Goal: Transaction & Acquisition: Purchase product/service

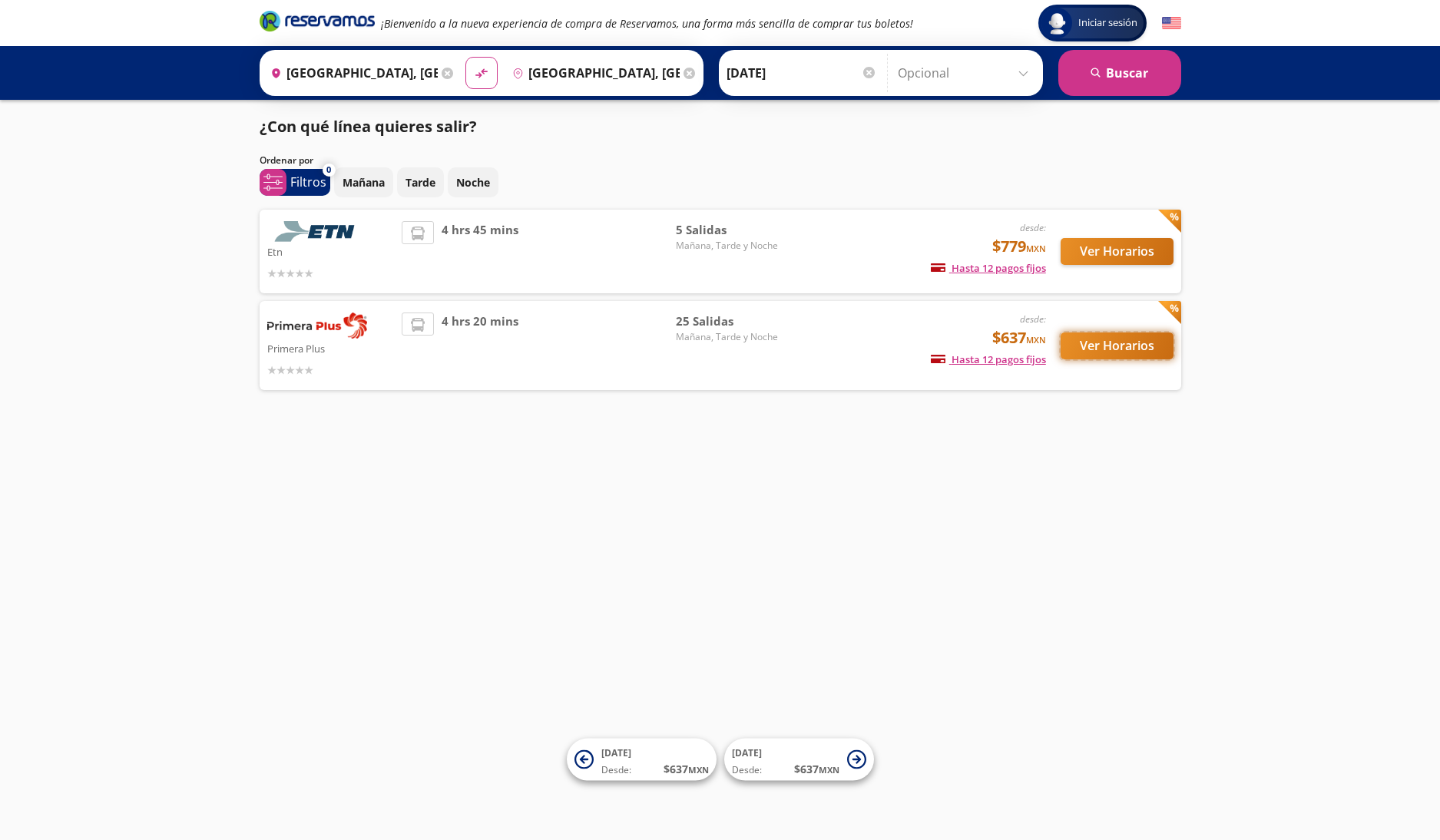
click at [1100, 347] on button "Ver Horarios" at bounding box center [1117, 346] width 113 height 27
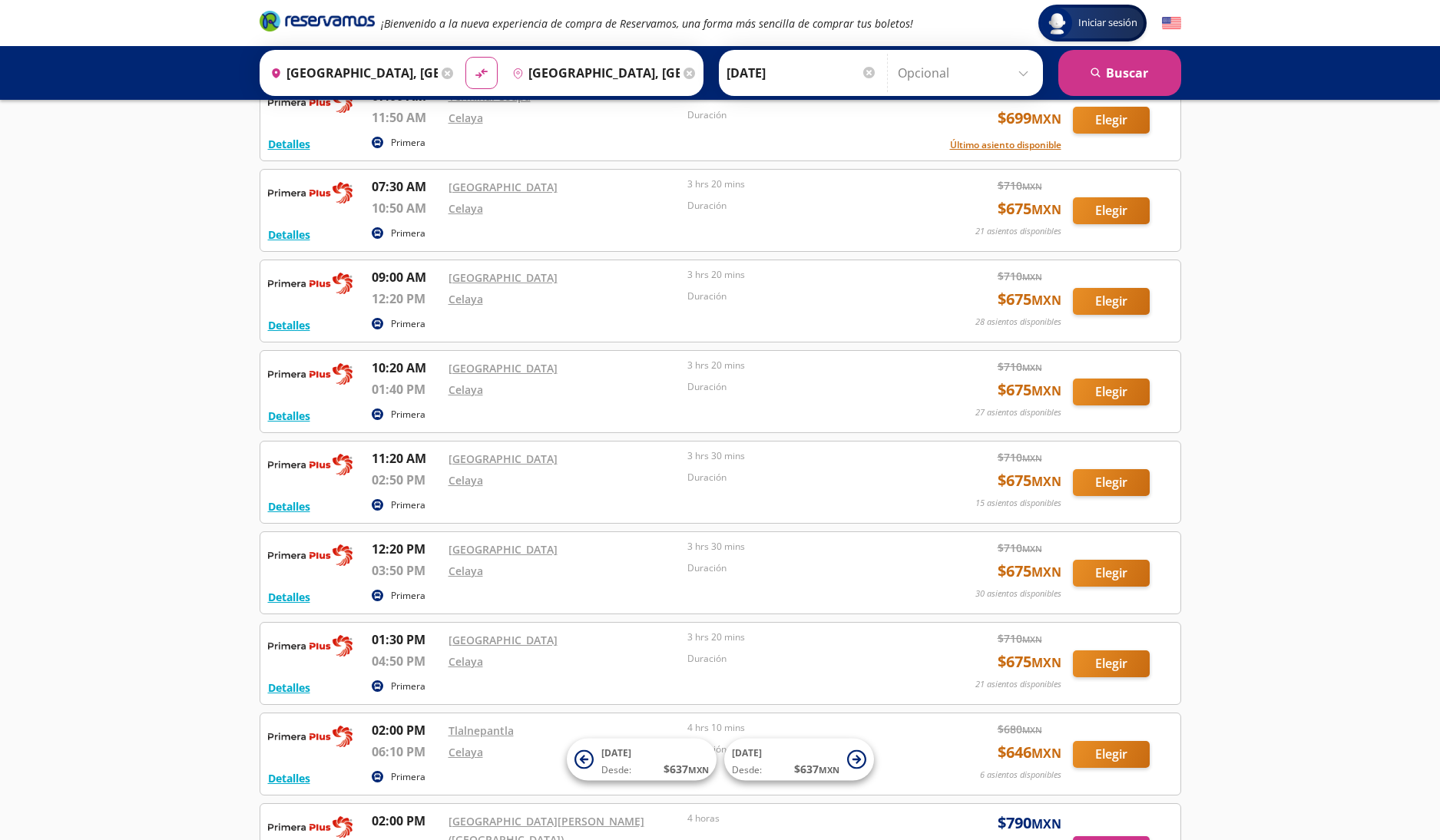
scroll to position [198, 0]
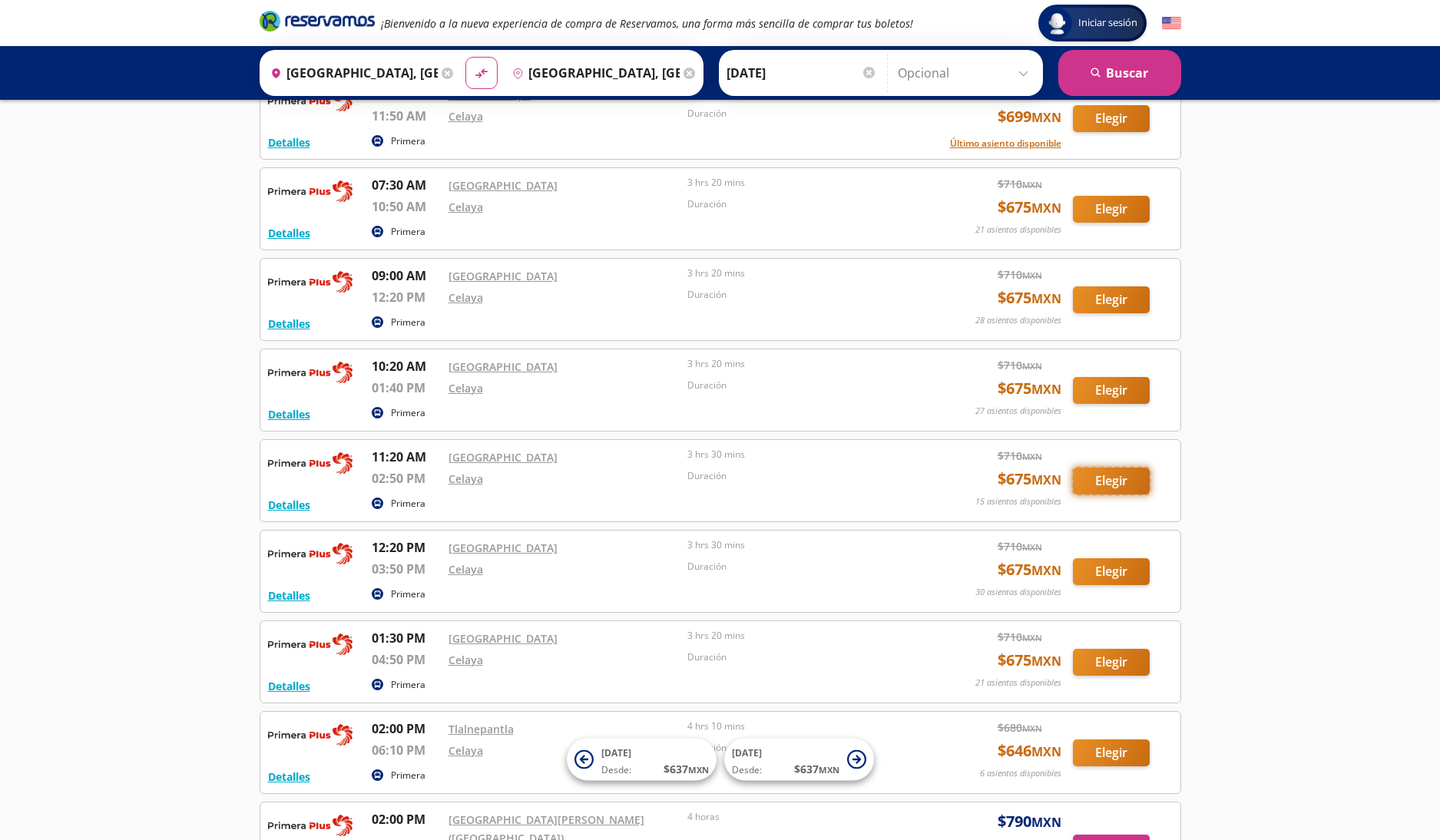
click at [1104, 483] on button "Elegir" at bounding box center [1111, 481] width 76 height 27
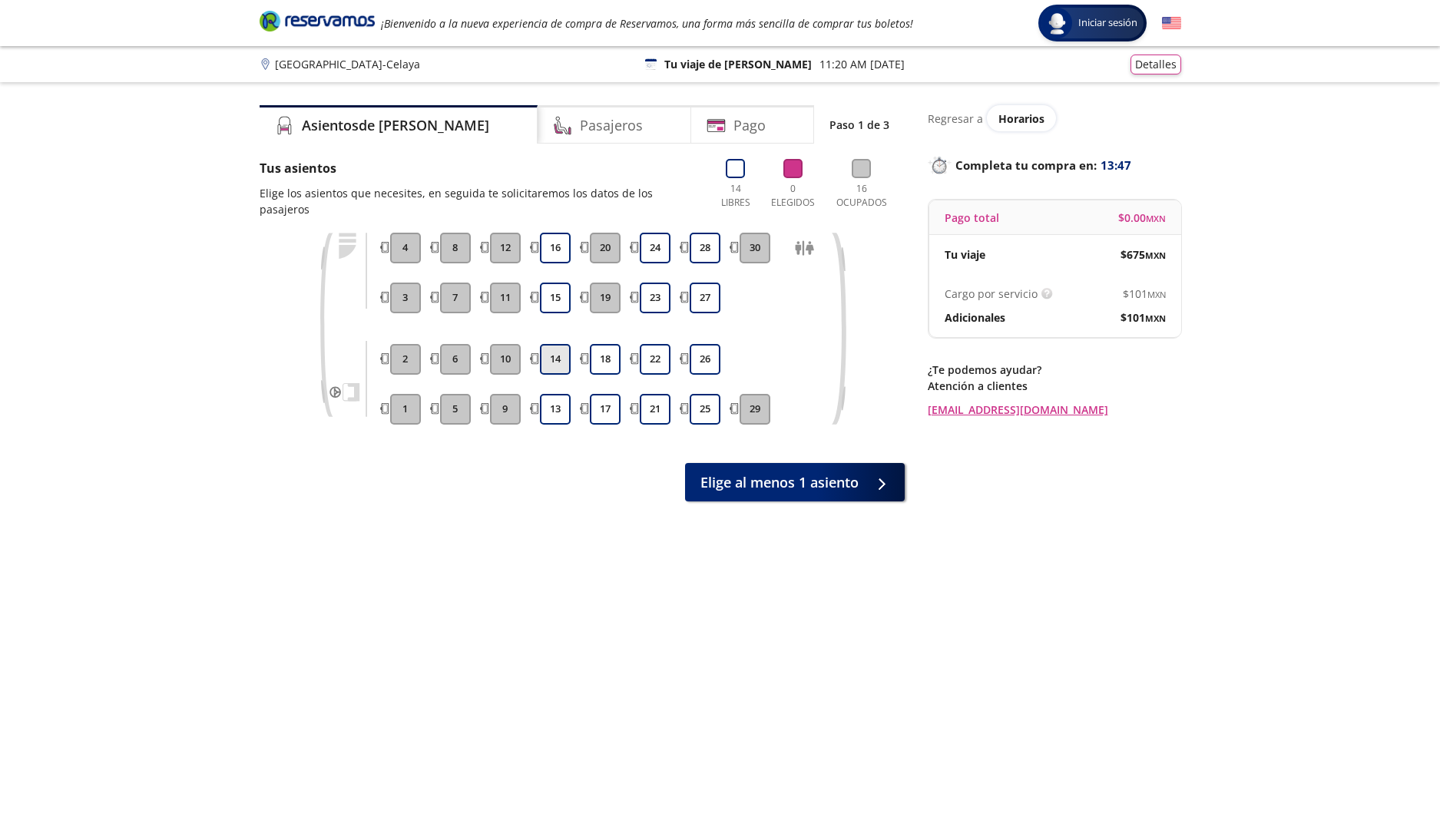
click at [547, 344] on button "14" at bounding box center [555, 359] width 31 height 31
click at [553, 394] on button "13" at bounding box center [555, 409] width 31 height 31
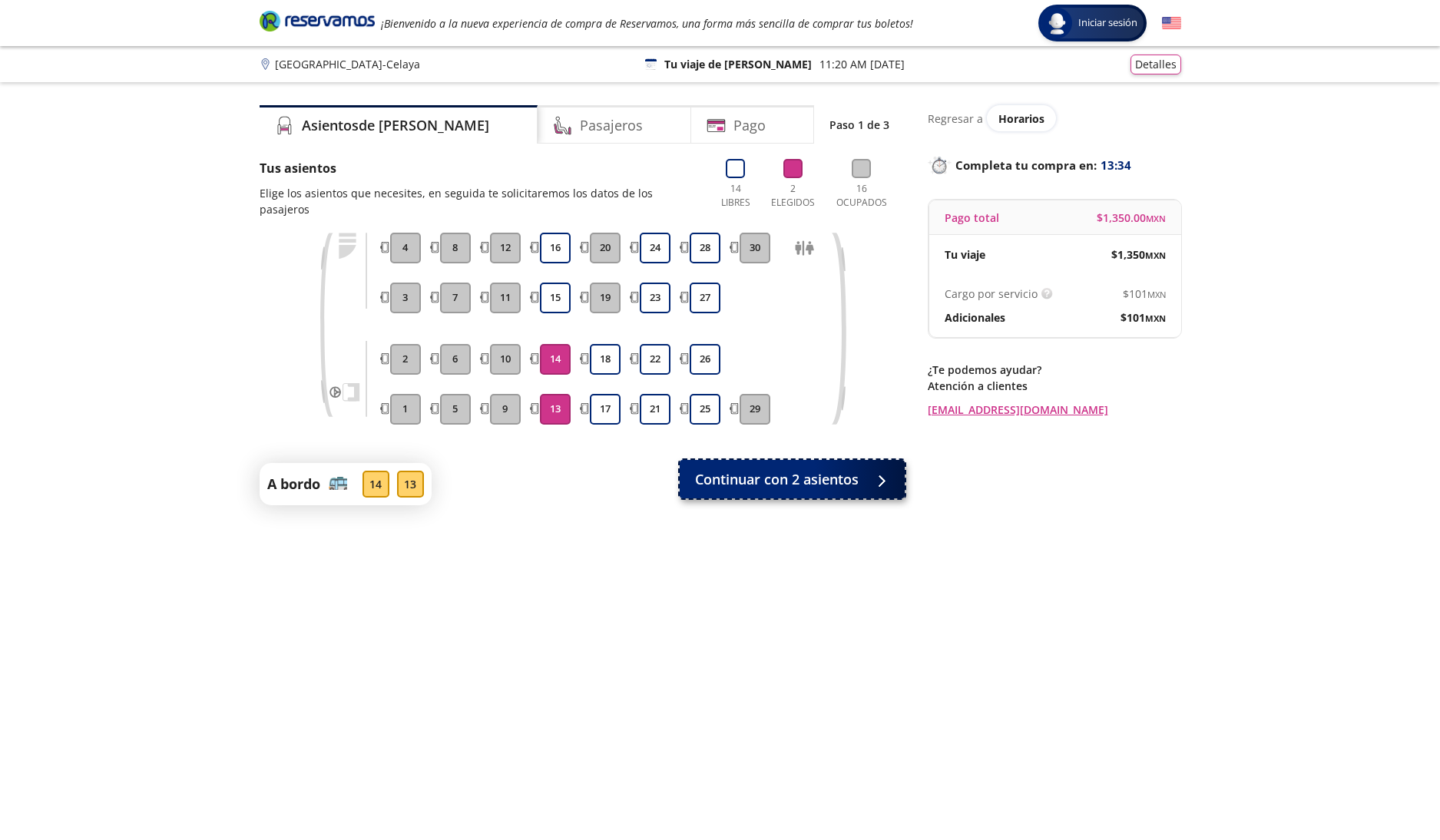
click at [793, 469] on span "Continuar con 2 asientos" at bounding box center [777, 480] width 163 height 21
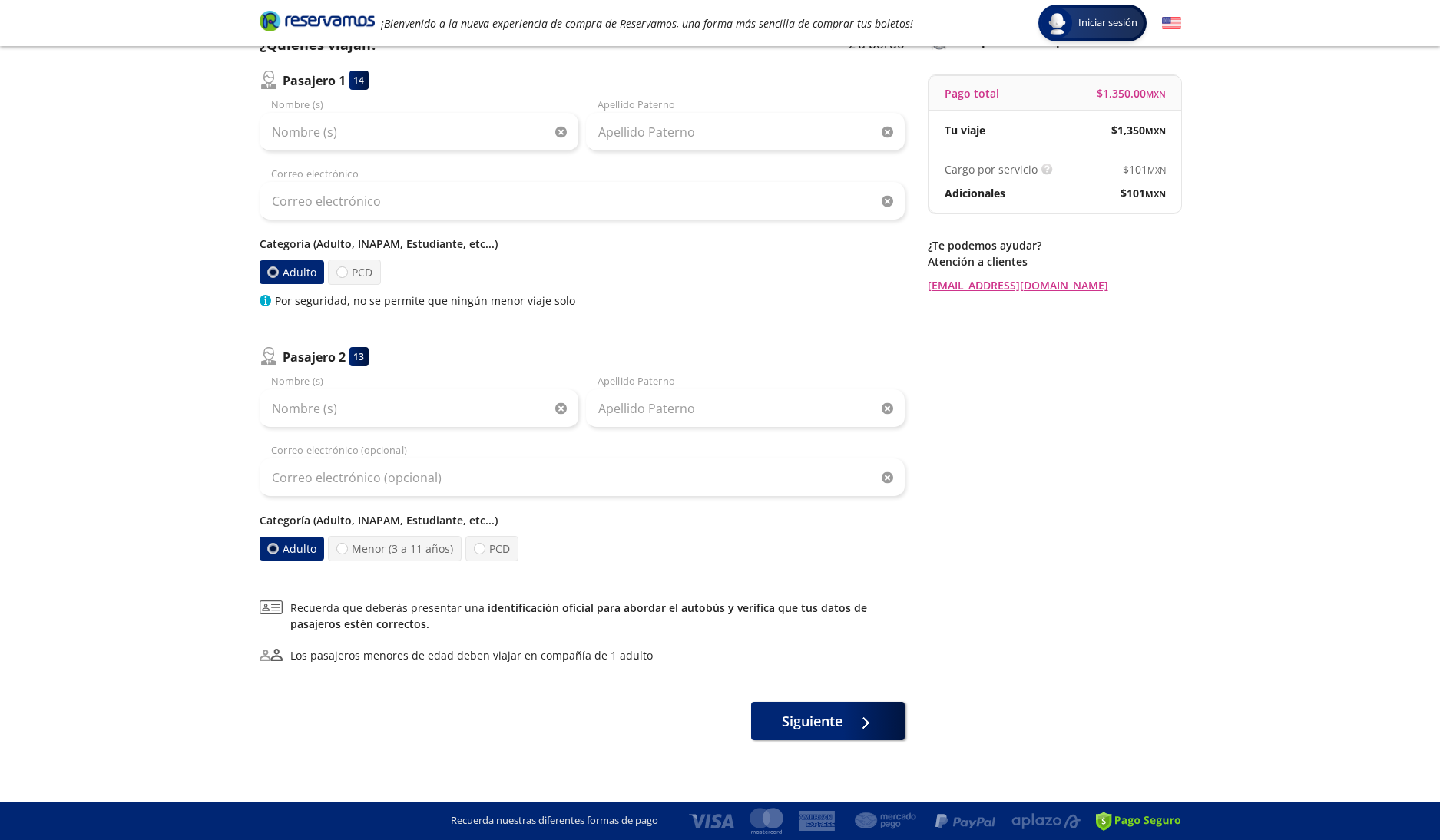
scroll to position [119, 0]
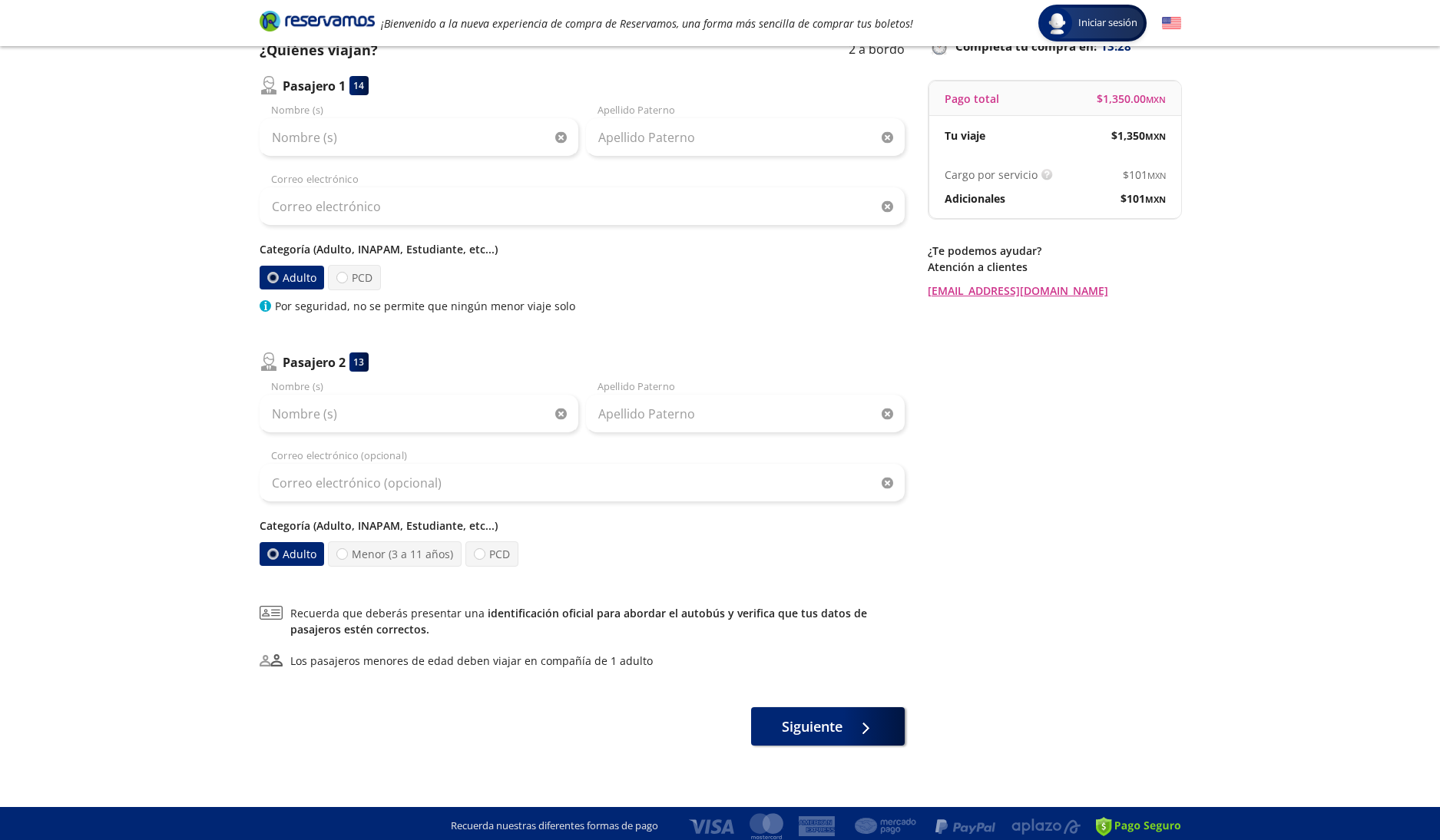
click at [306, 278] on label "Adulto" at bounding box center [291, 277] width 64 height 24
click at [278, 278] on input "Adulto" at bounding box center [271, 277] width 10 height 10
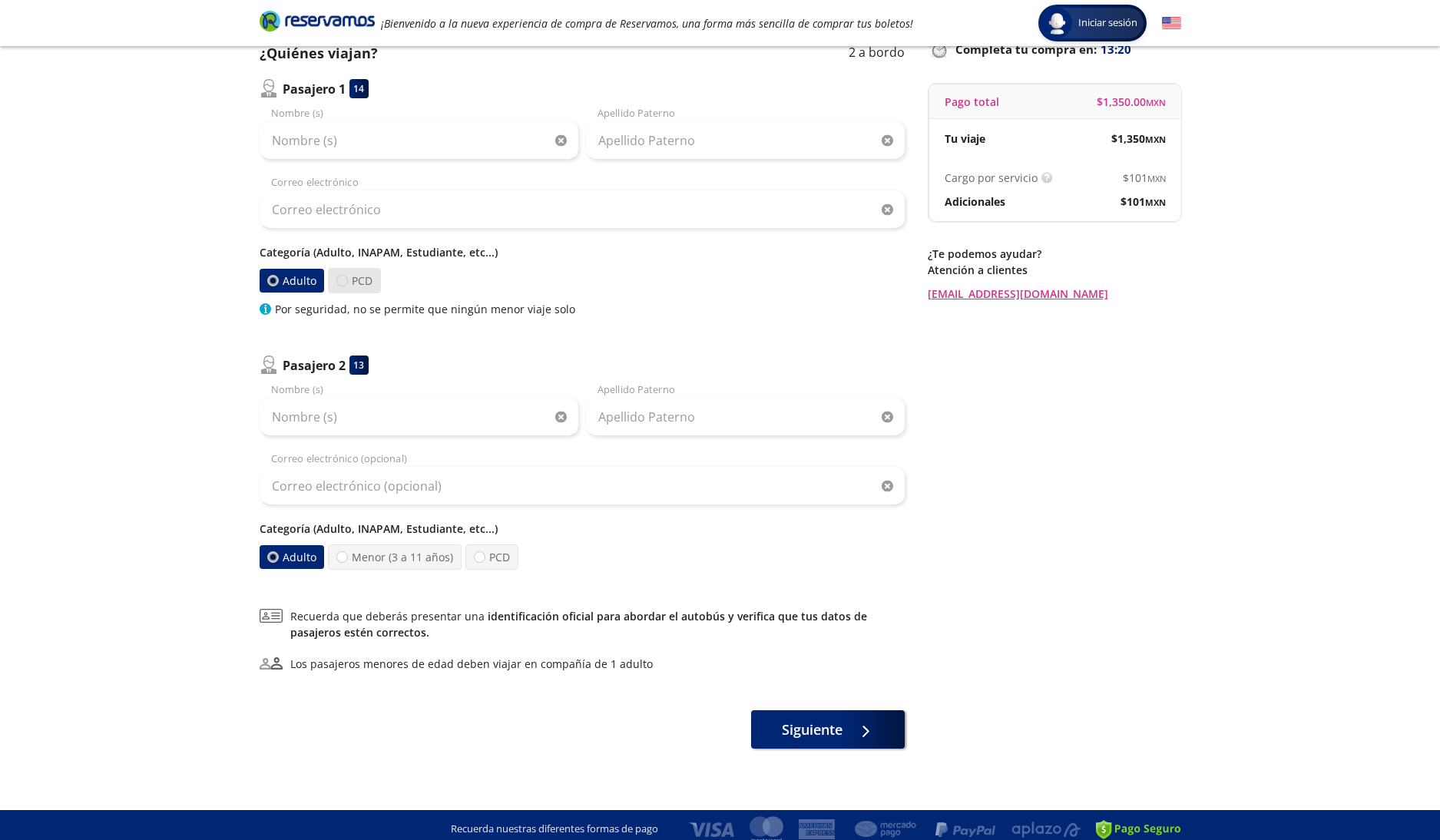
click at [340, 282] on div at bounding box center [342, 280] width 11 height 11
click at [340, 282] on input "PCD" at bounding box center [342, 280] width 10 height 10
radio input "true"
radio input "false"
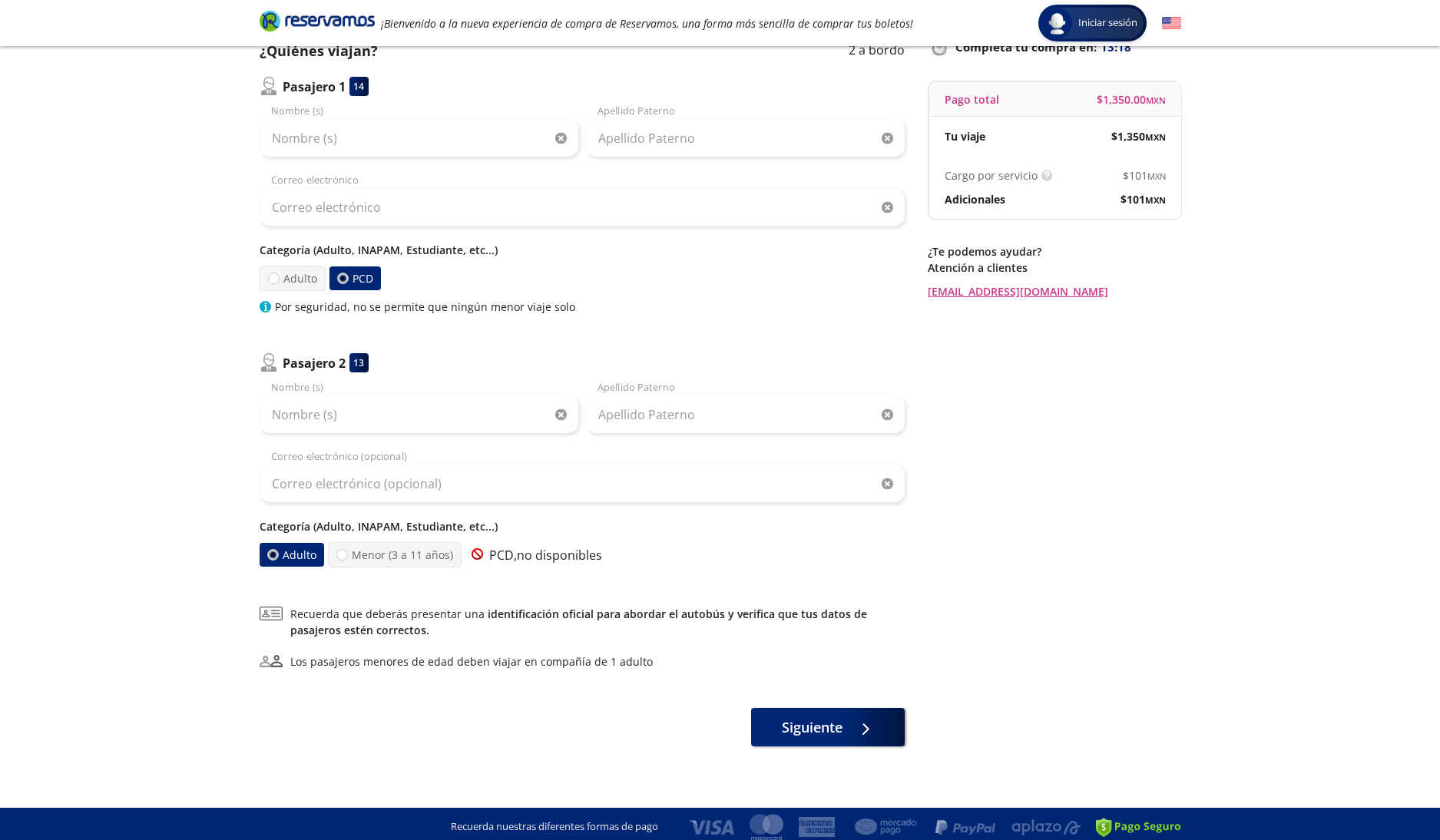
scroll to position [119, 0]
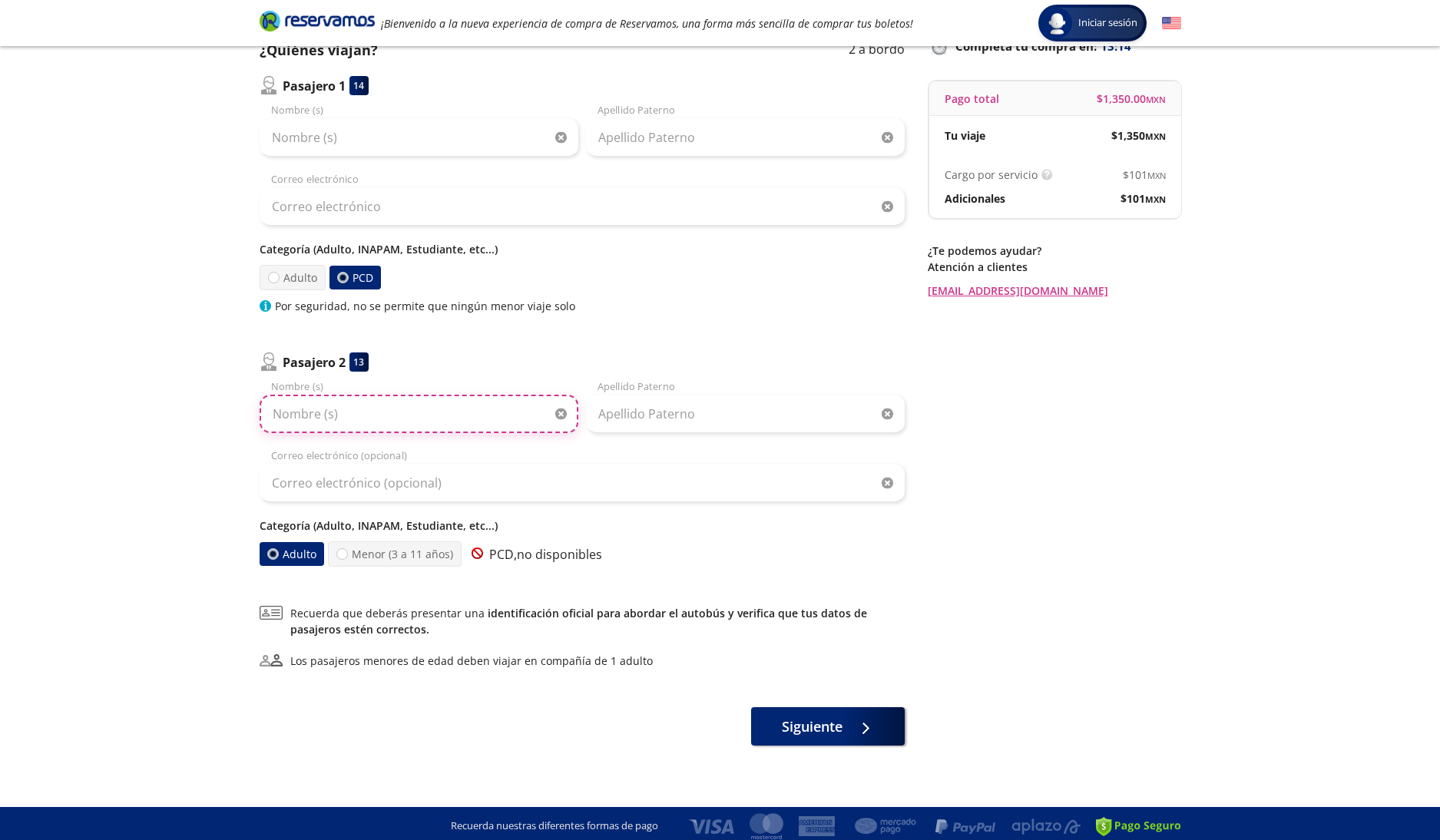
click at [315, 416] on input "Nombre (s)" at bounding box center [418, 414] width 319 height 39
type input "Leticia"
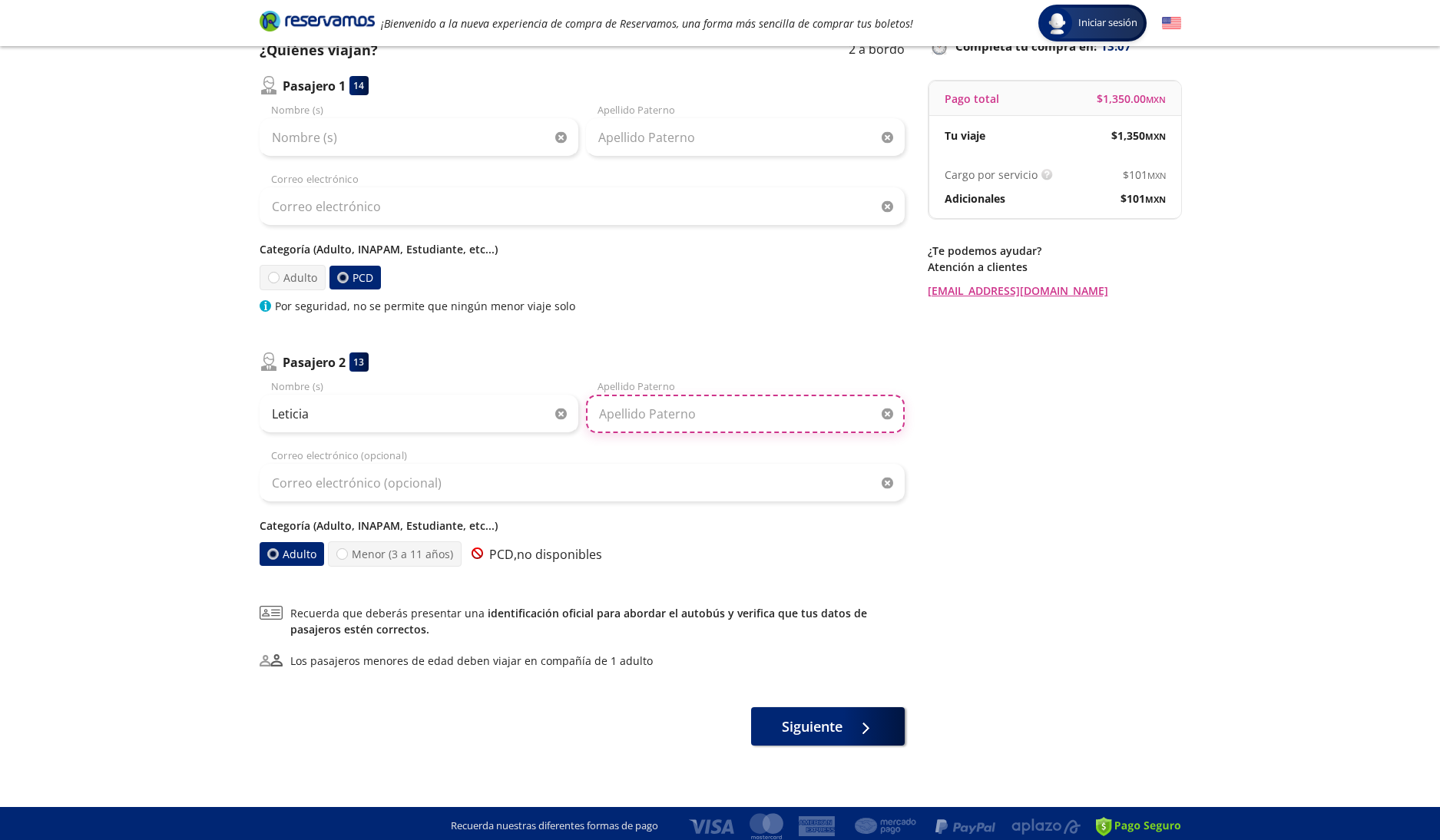
click at [632, 418] on input "Apellido Paterno" at bounding box center [745, 414] width 319 height 39
type input "[PERSON_NAME]"
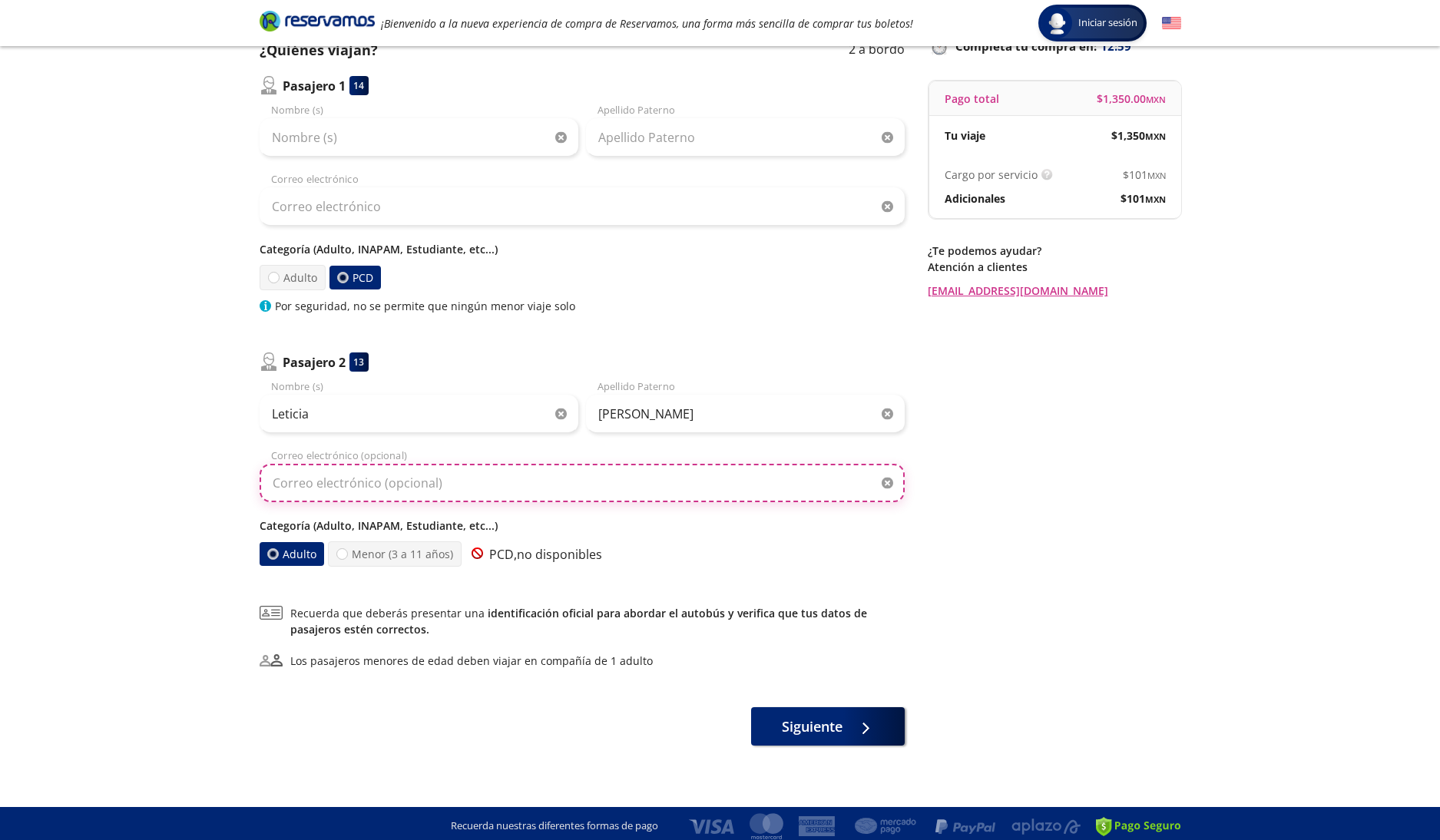
click at [438, 483] on input "Correo electrónico (opcional)" at bounding box center [582, 483] width 645 height 39
type input "[EMAIL_ADDRESS][DOMAIN_NAME]"
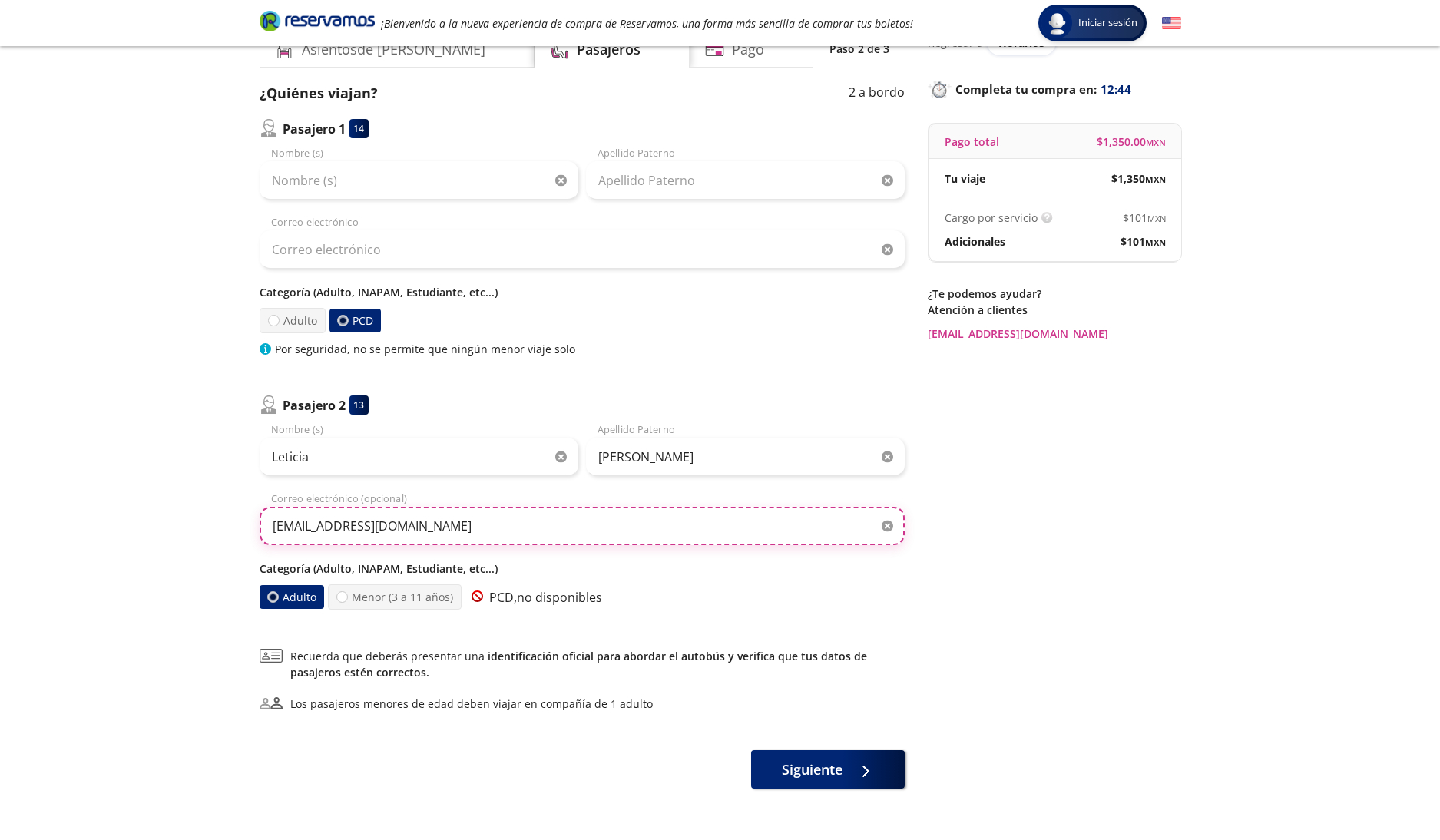
scroll to position [76, 0]
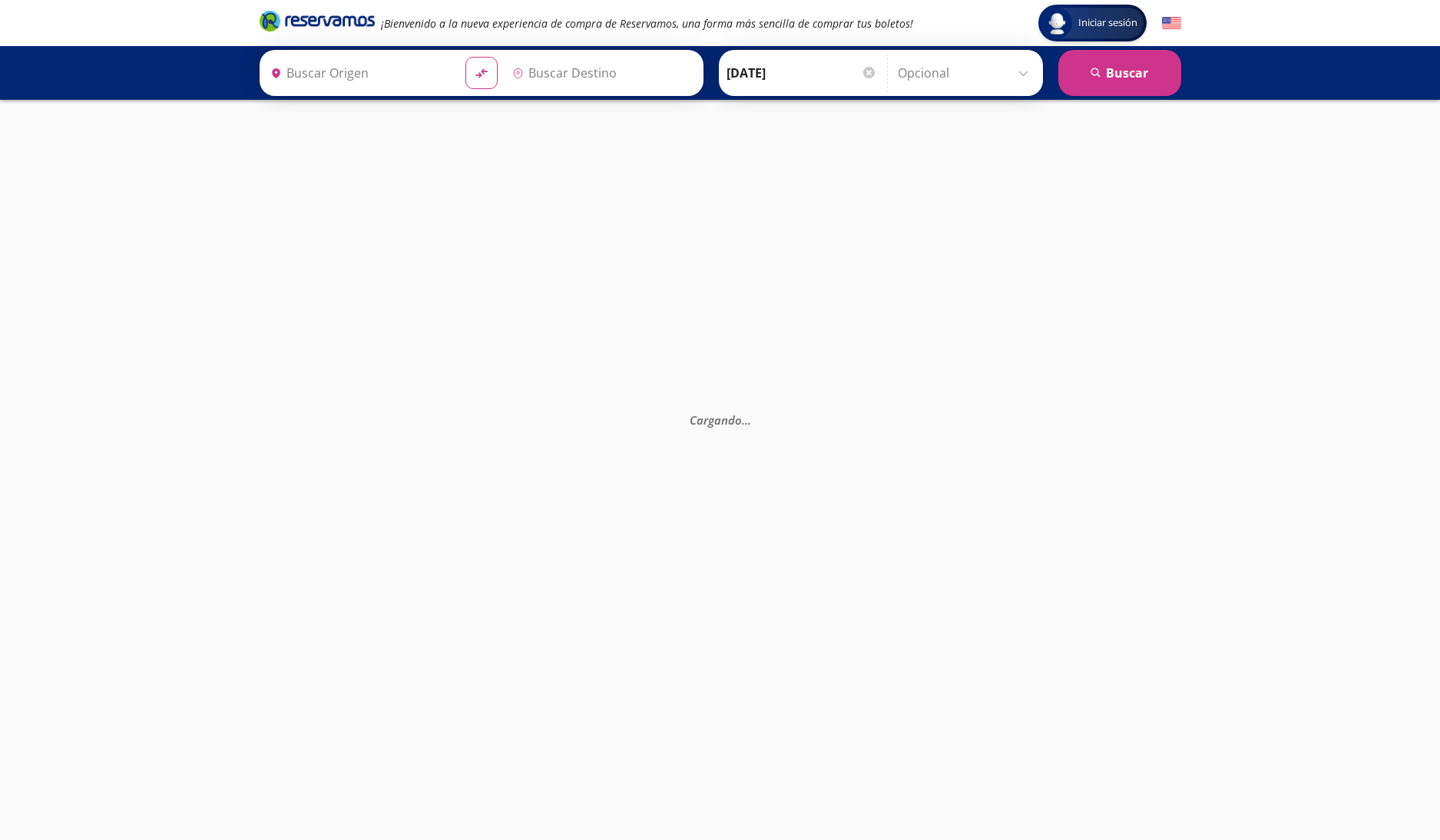
type input "[GEOGRAPHIC_DATA], [GEOGRAPHIC_DATA]"
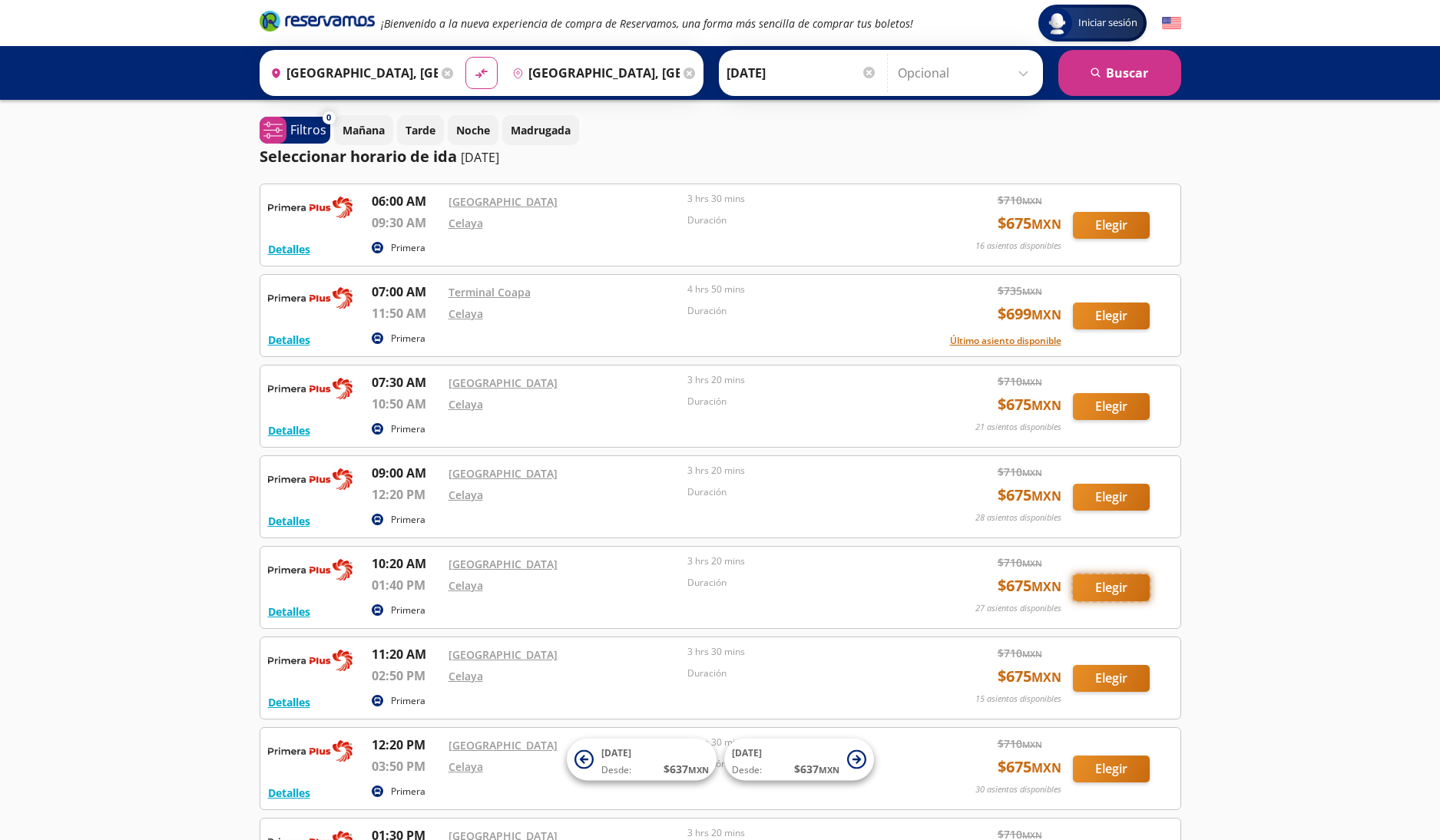
click at [1108, 589] on button "Elegir" at bounding box center [1111, 588] width 76 height 27
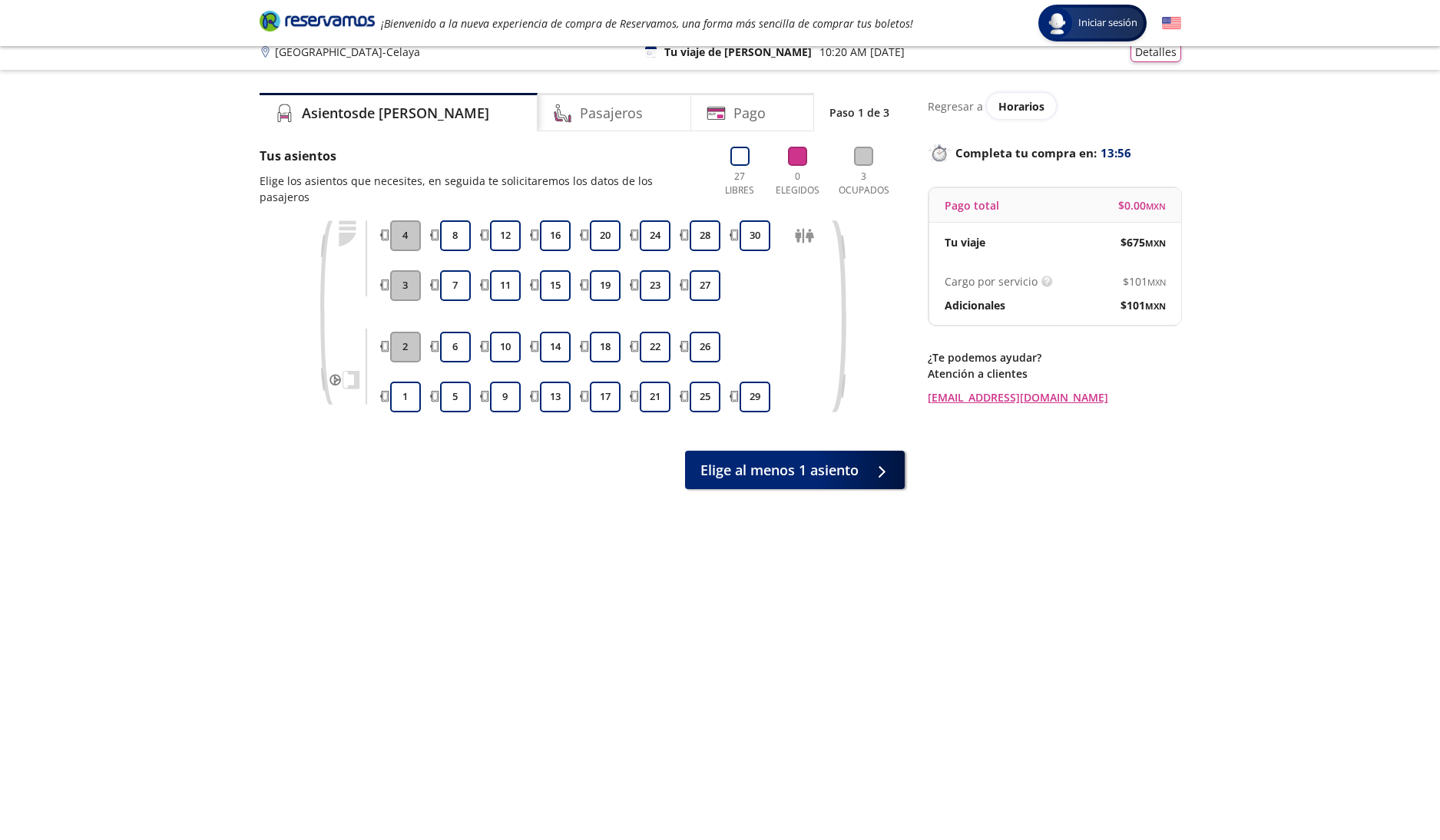
scroll to position [9, 0]
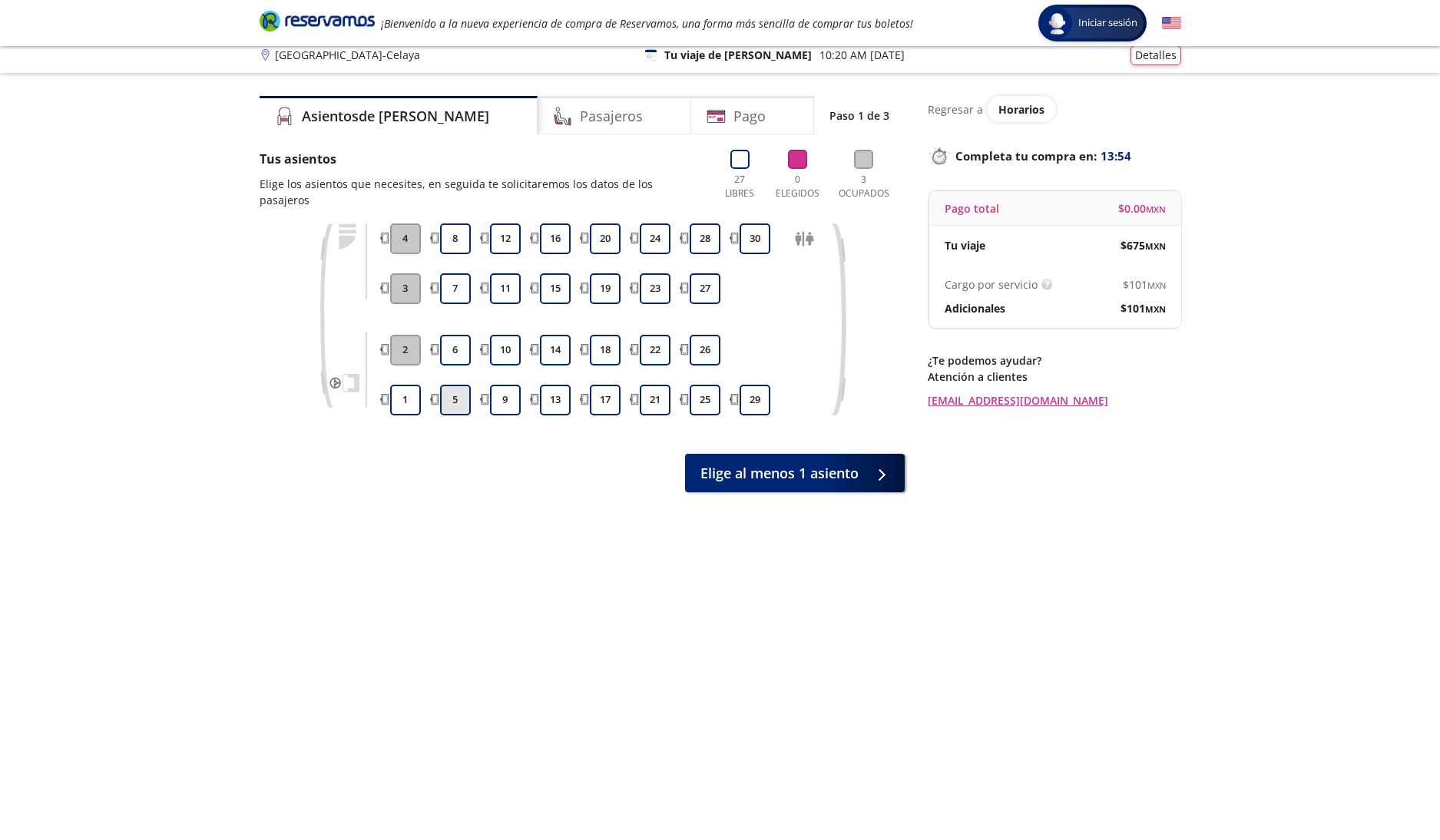
click at [458, 389] on button "5" at bounding box center [455, 400] width 31 height 31
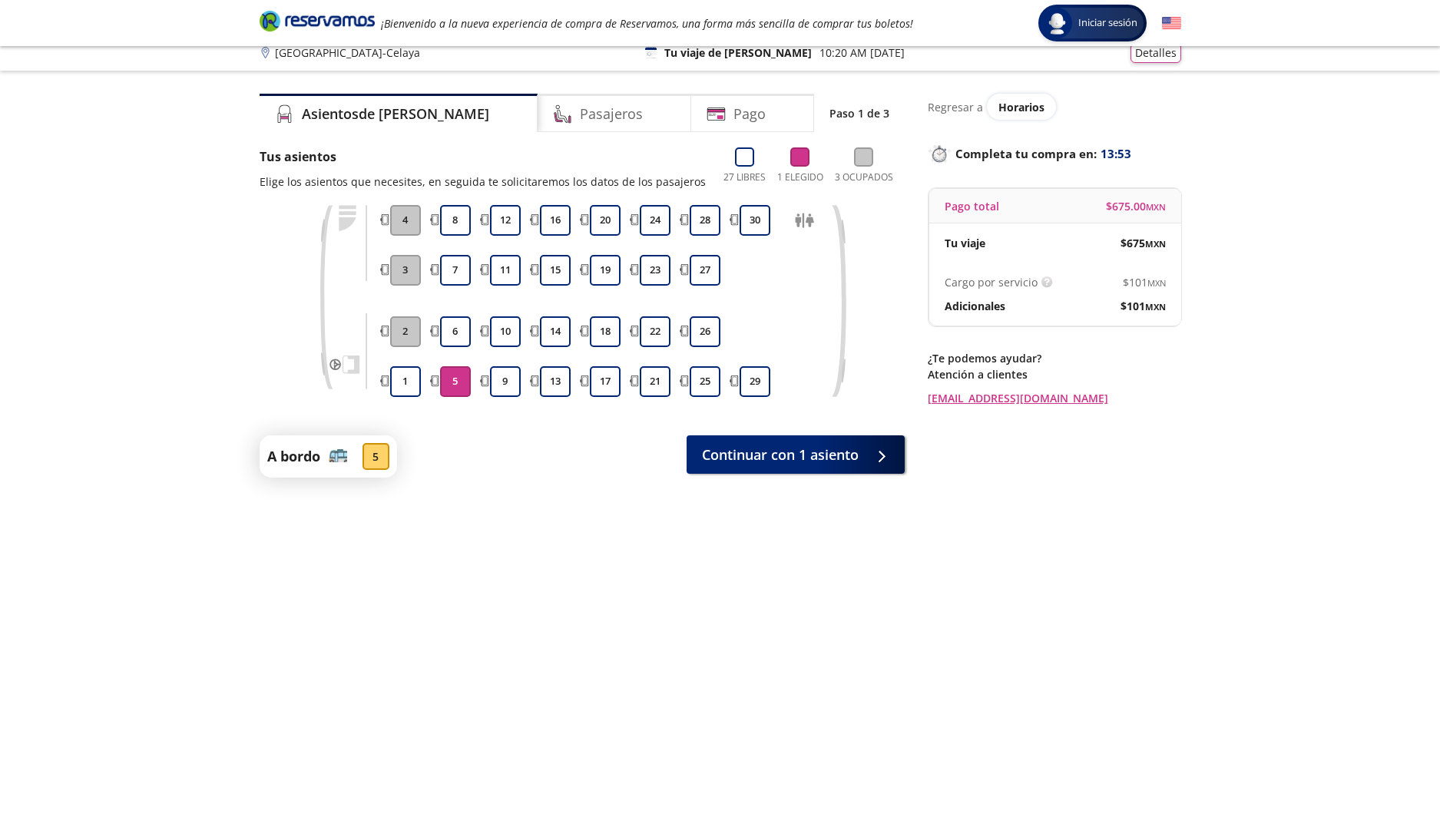
scroll to position [14, 0]
click at [453, 334] on button "6" at bounding box center [455, 329] width 31 height 31
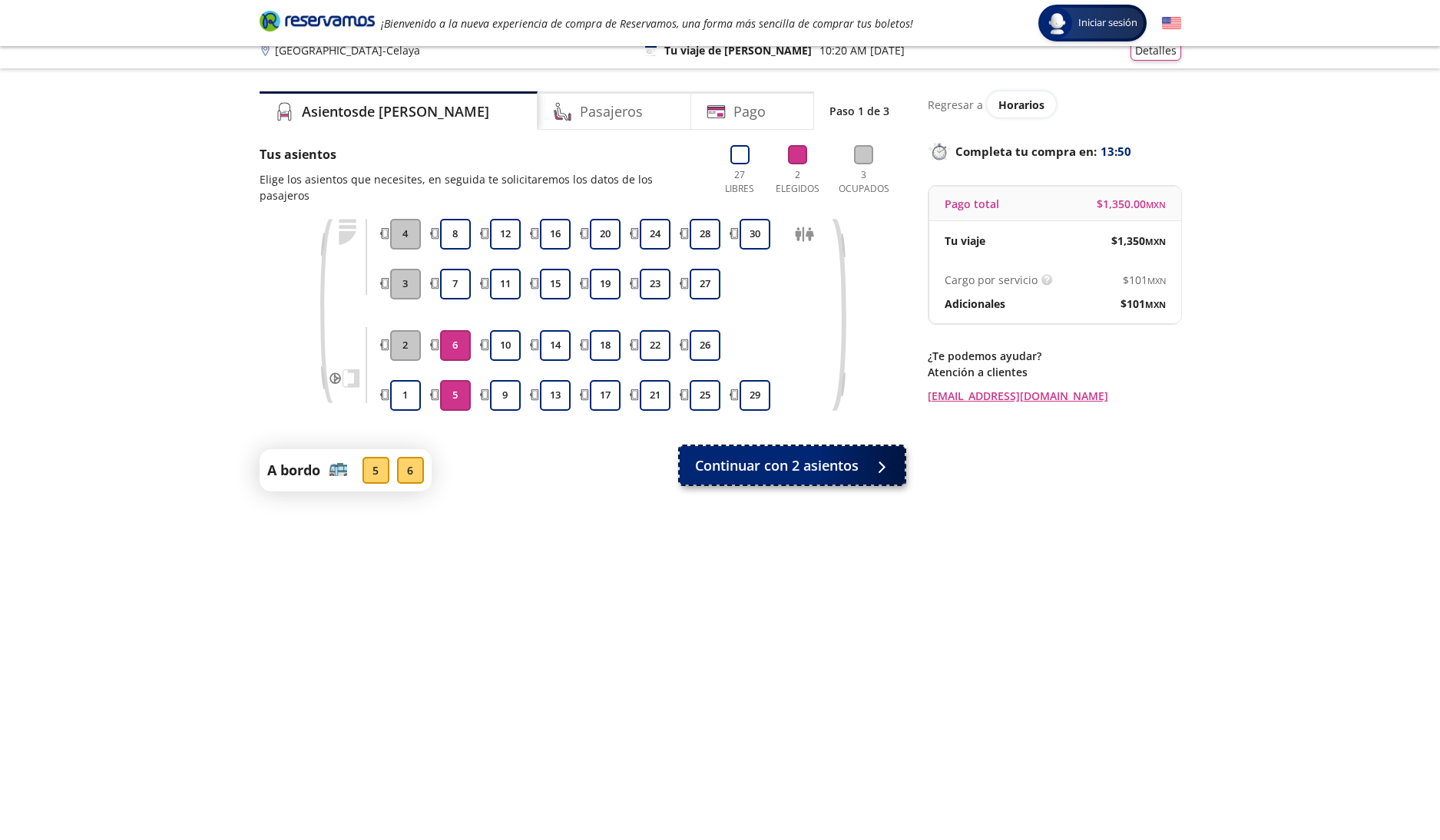
click at [791, 455] on span "Continuar con 2 asientos" at bounding box center [777, 466] width 163 height 21
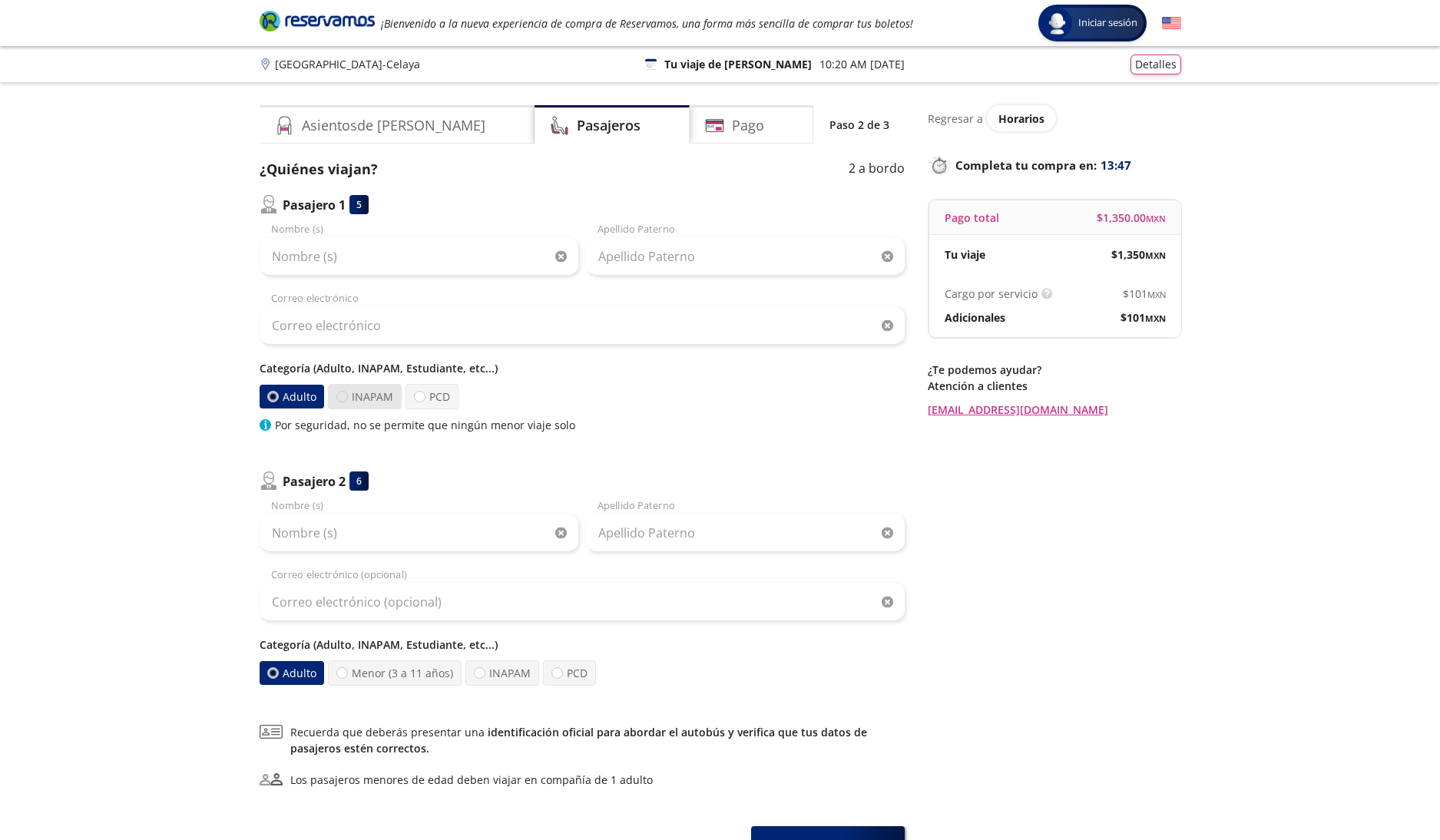
click at [344, 398] on div at bounding box center [342, 396] width 11 height 11
click at [344, 398] on input "INAPAM" at bounding box center [342, 396] width 10 height 10
radio input "true"
radio input "false"
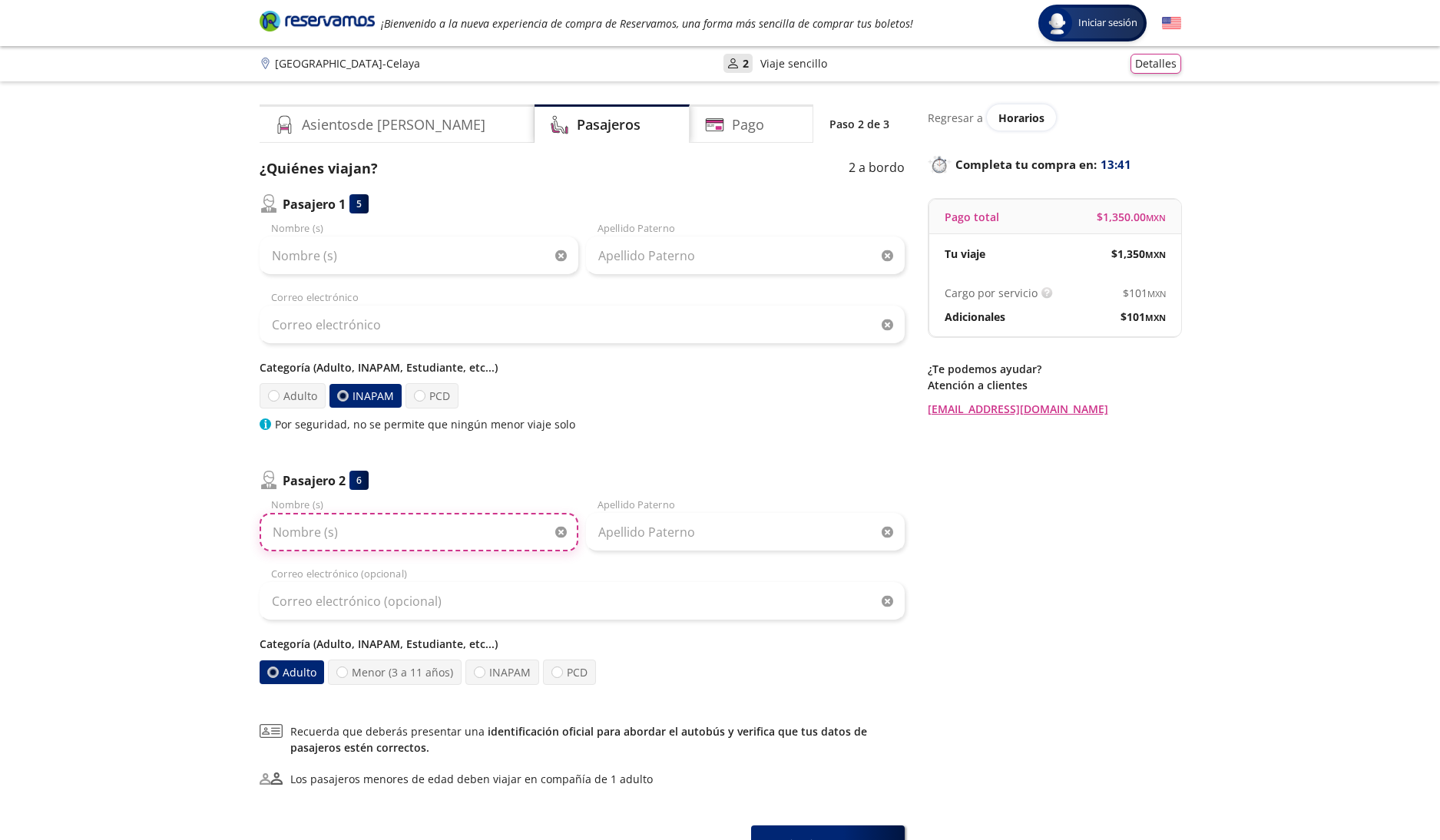
click at [391, 544] on input "Nombre (s)" at bounding box center [418, 532] width 319 height 39
type input "Leticia"
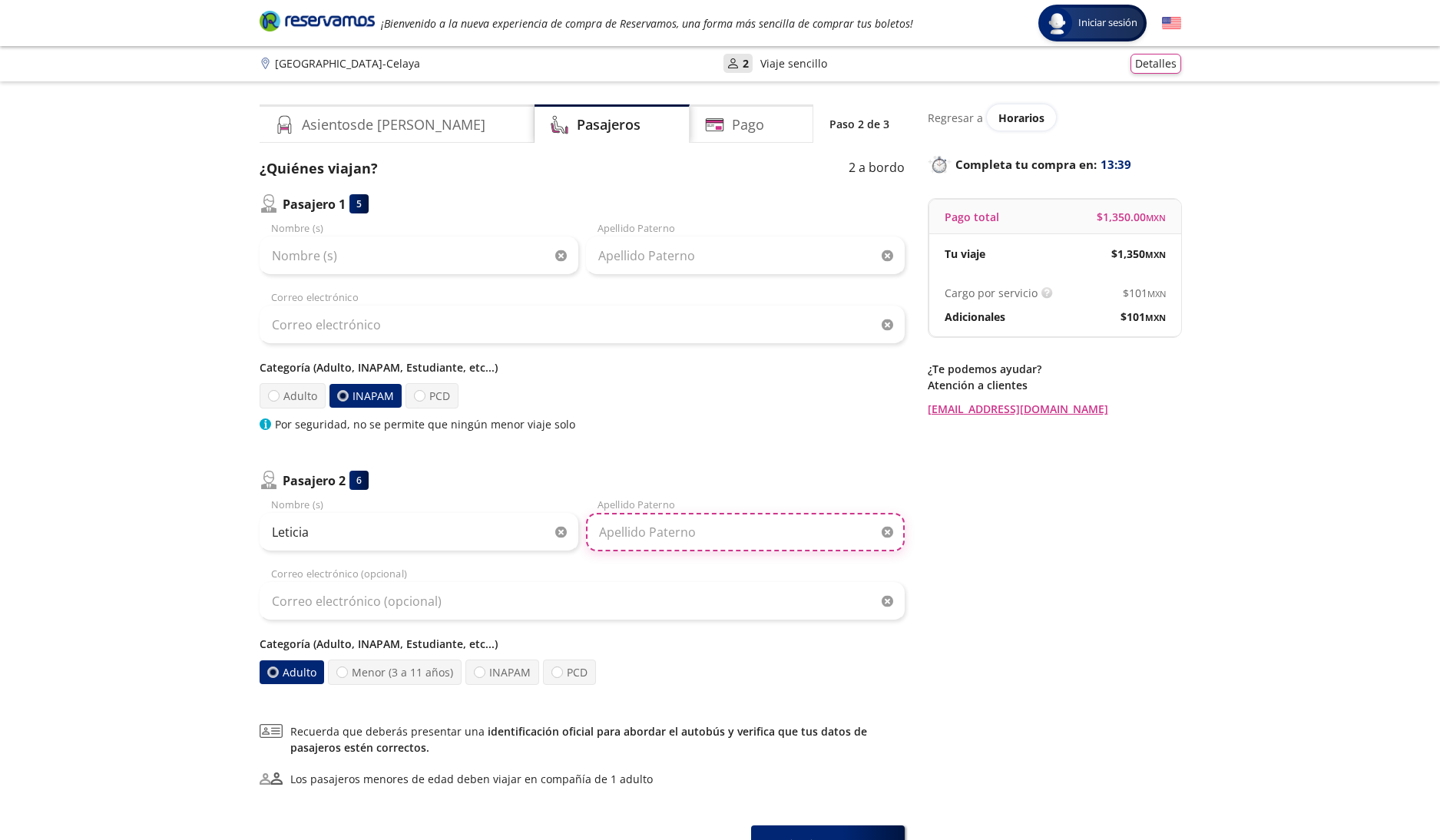
click at [626, 530] on input "Apellido Paterno" at bounding box center [745, 532] width 319 height 39
type input "[PERSON_NAME]"
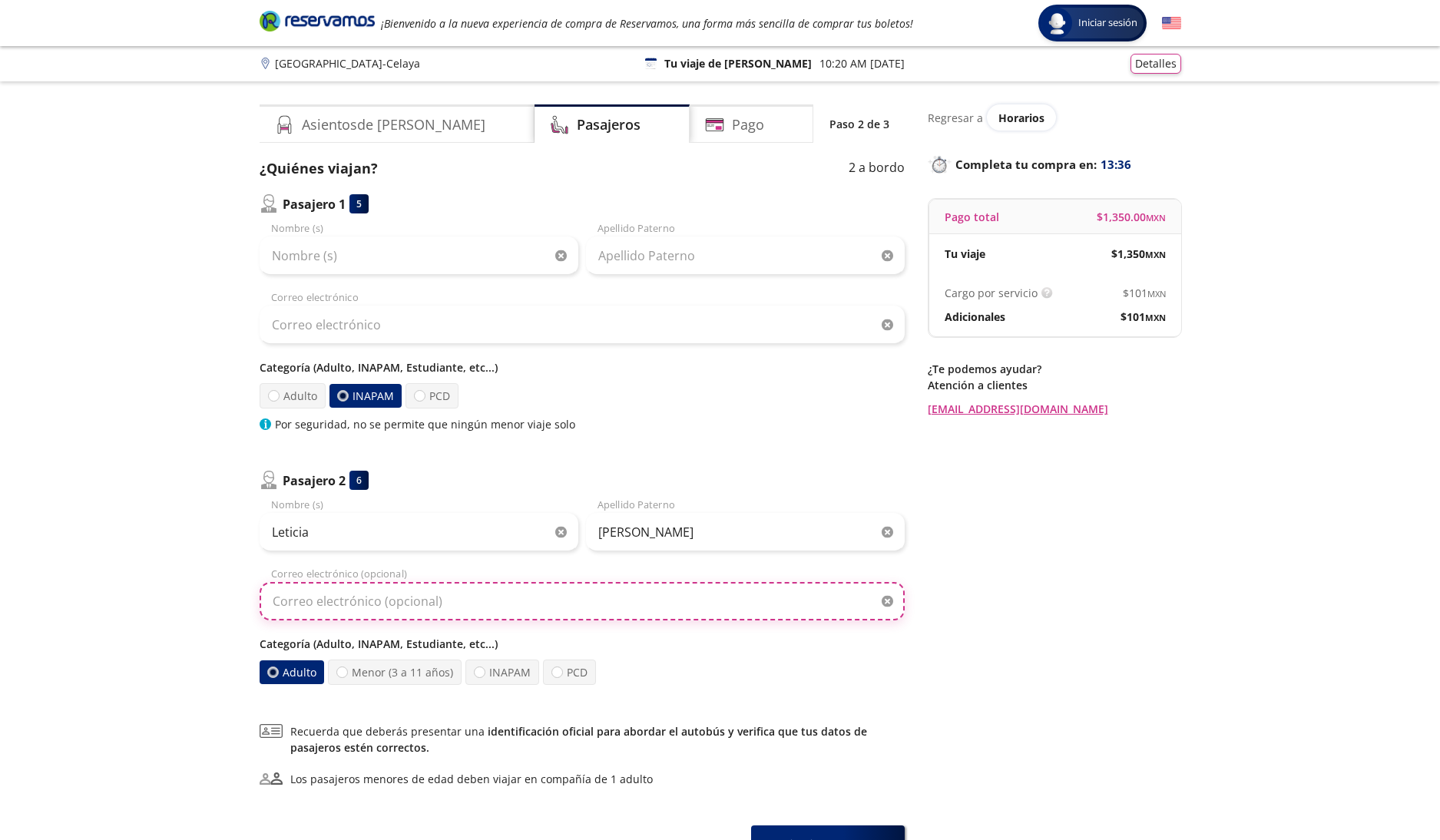
click at [418, 595] on input "Correo electrónico (opcional)" at bounding box center [582, 602] width 645 height 39
type input "[EMAIL_ADDRESS][DOMAIN_NAME]"
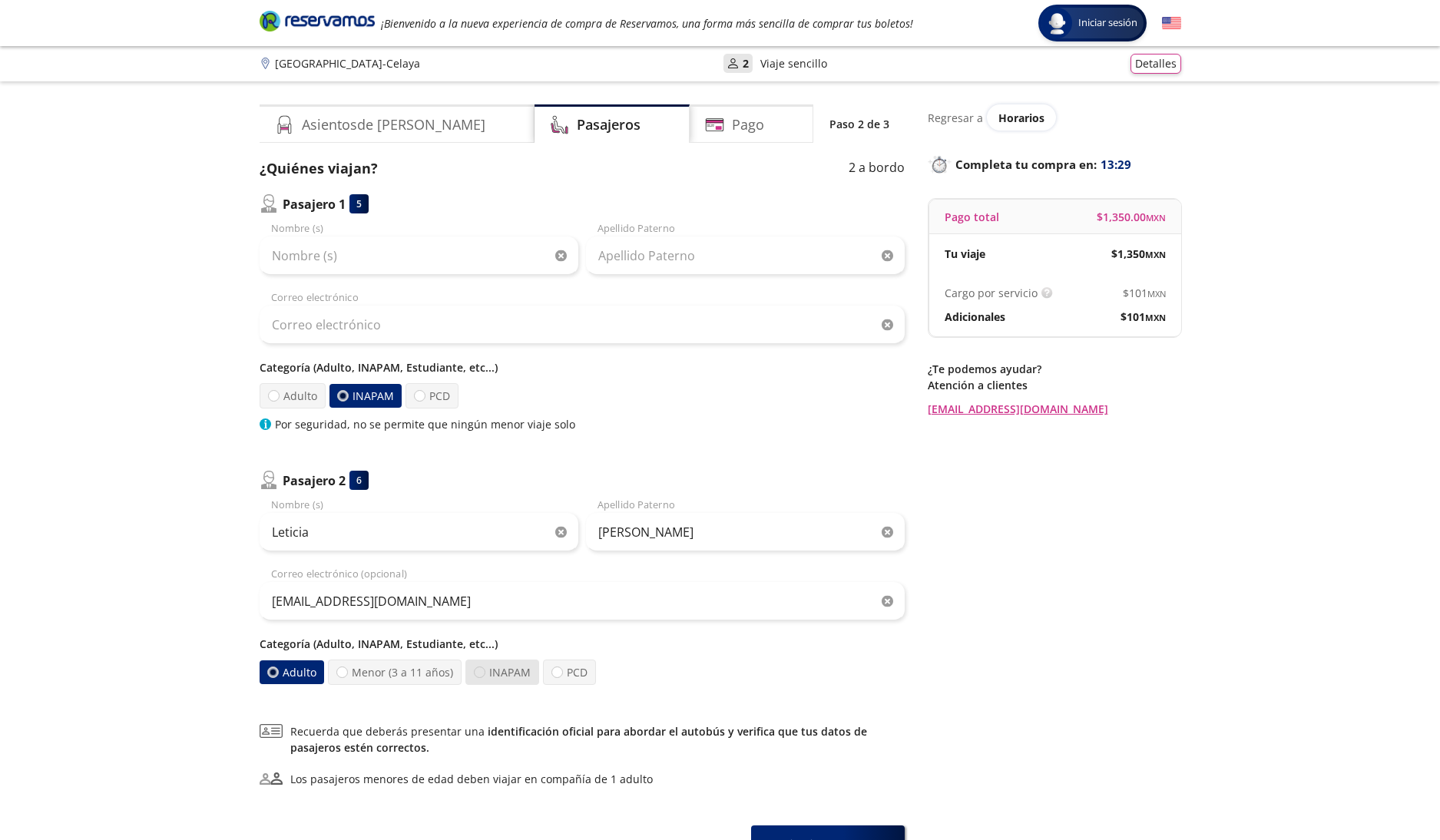
click at [479, 675] on div at bounding box center [479, 672] width 11 height 11
click at [479, 675] on input "INAPAM" at bounding box center [479, 672] width 10 height 10
radio input "true"
radio input "false"
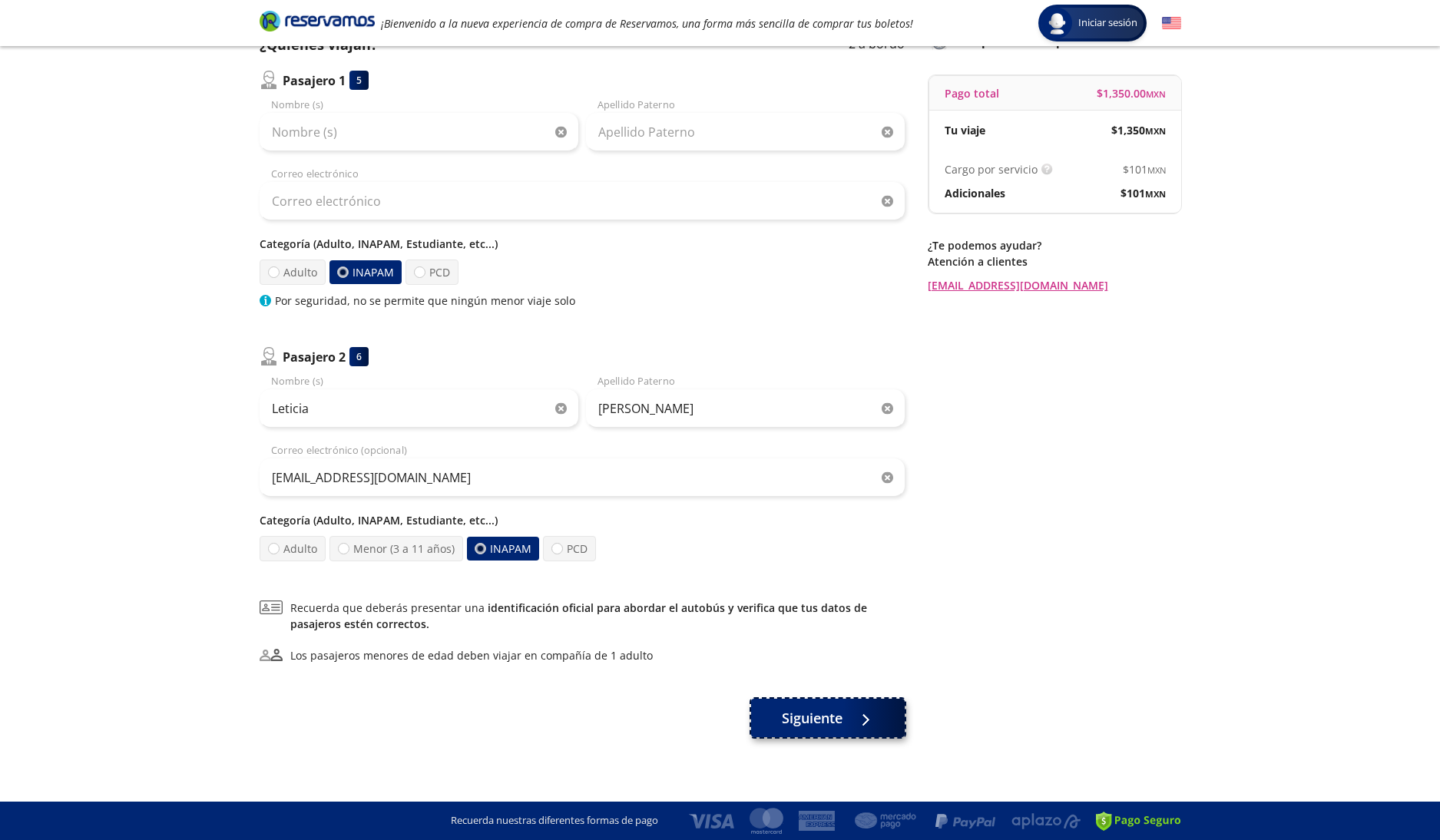
click at [821, 721] on span "Siguiente" at bounding box center [812, 719] width 61 height 21
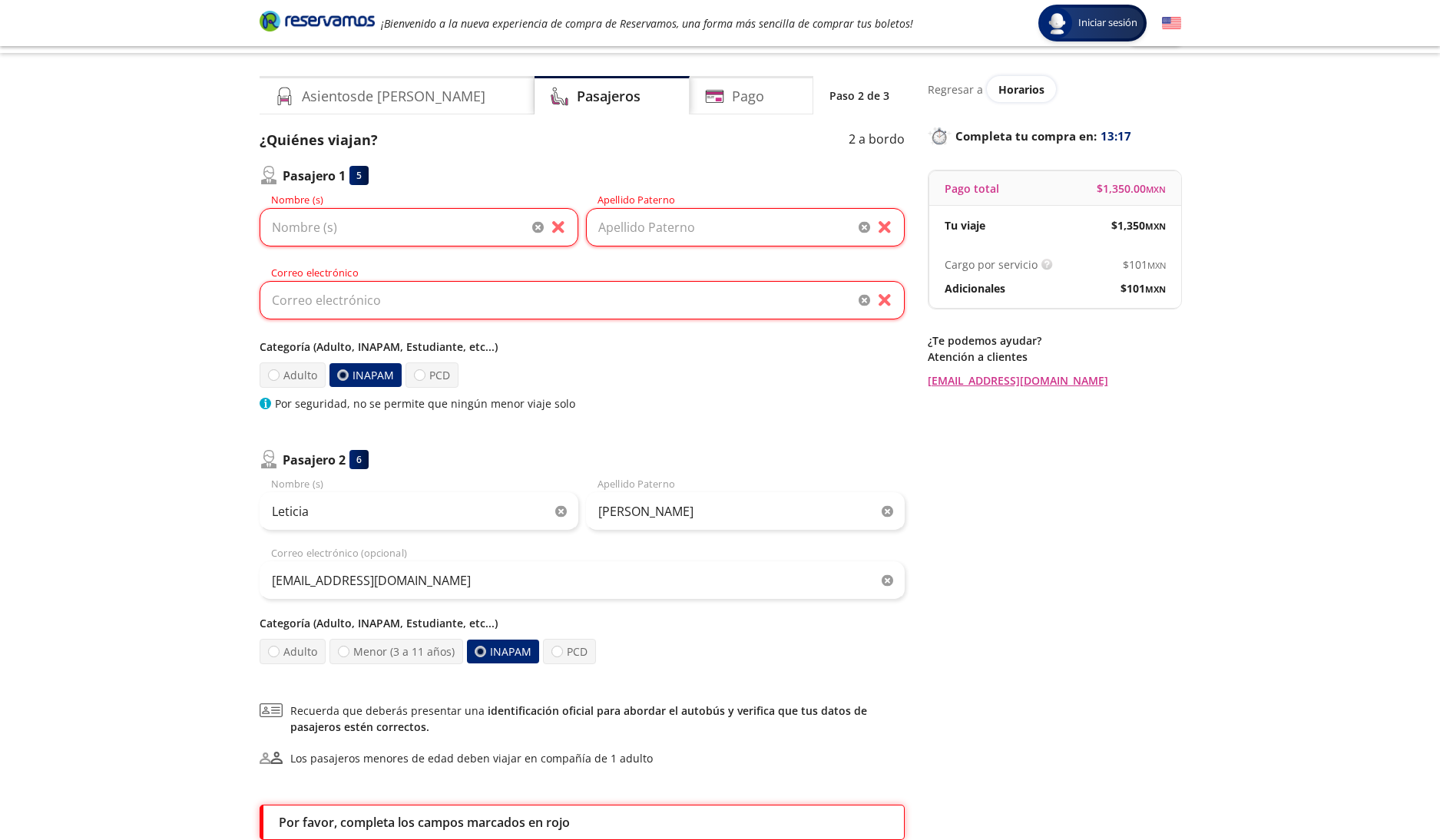
scroll to position [0, 0]
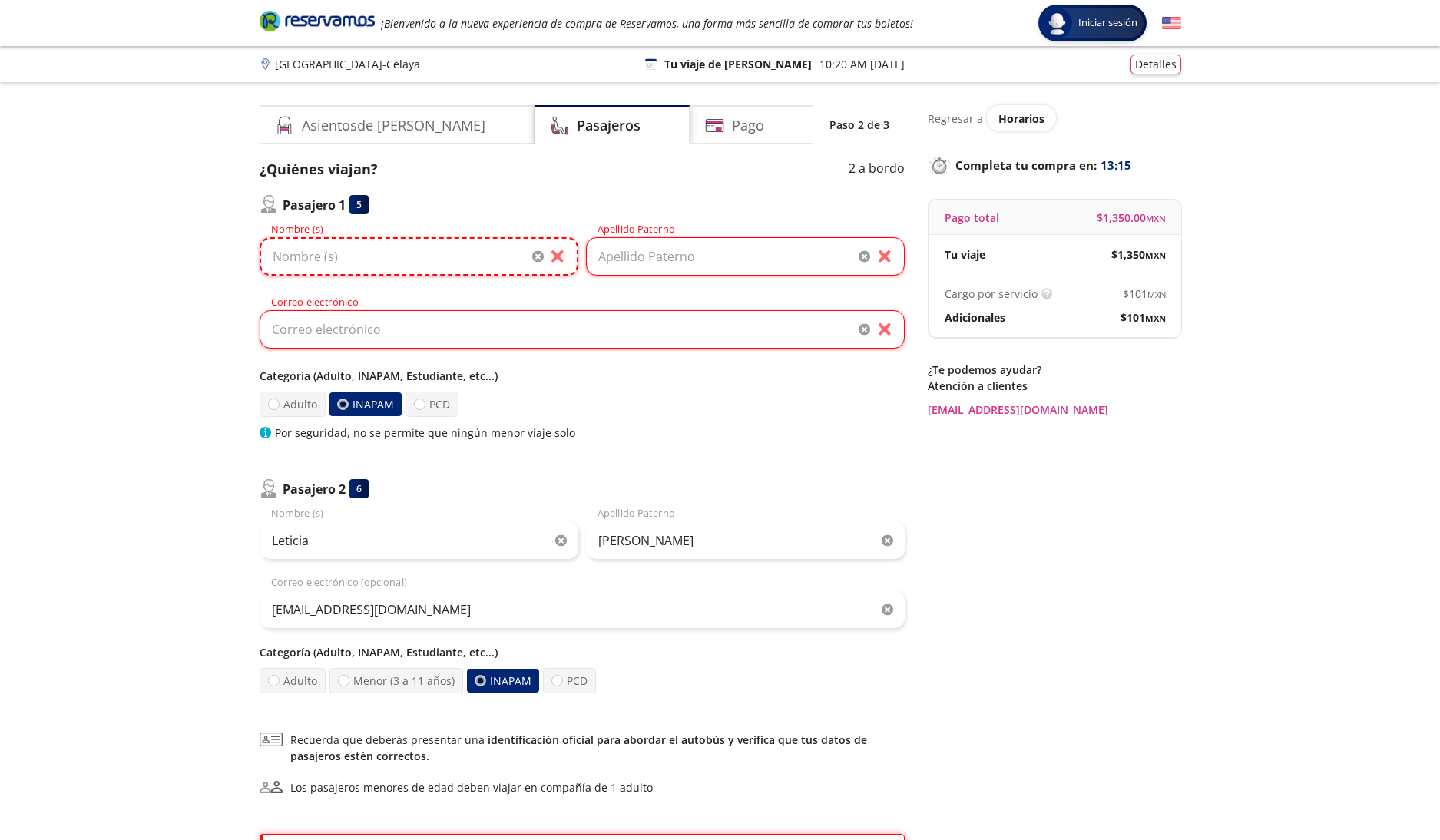
click at [297, 257] on input "Nombre (s)" at bounding box center [418, 257] width 319 height 39
type input "Mario"
click at [606, 253] on input "Apellido Paterno" at bounding box center [745, 257] width 319 height 39
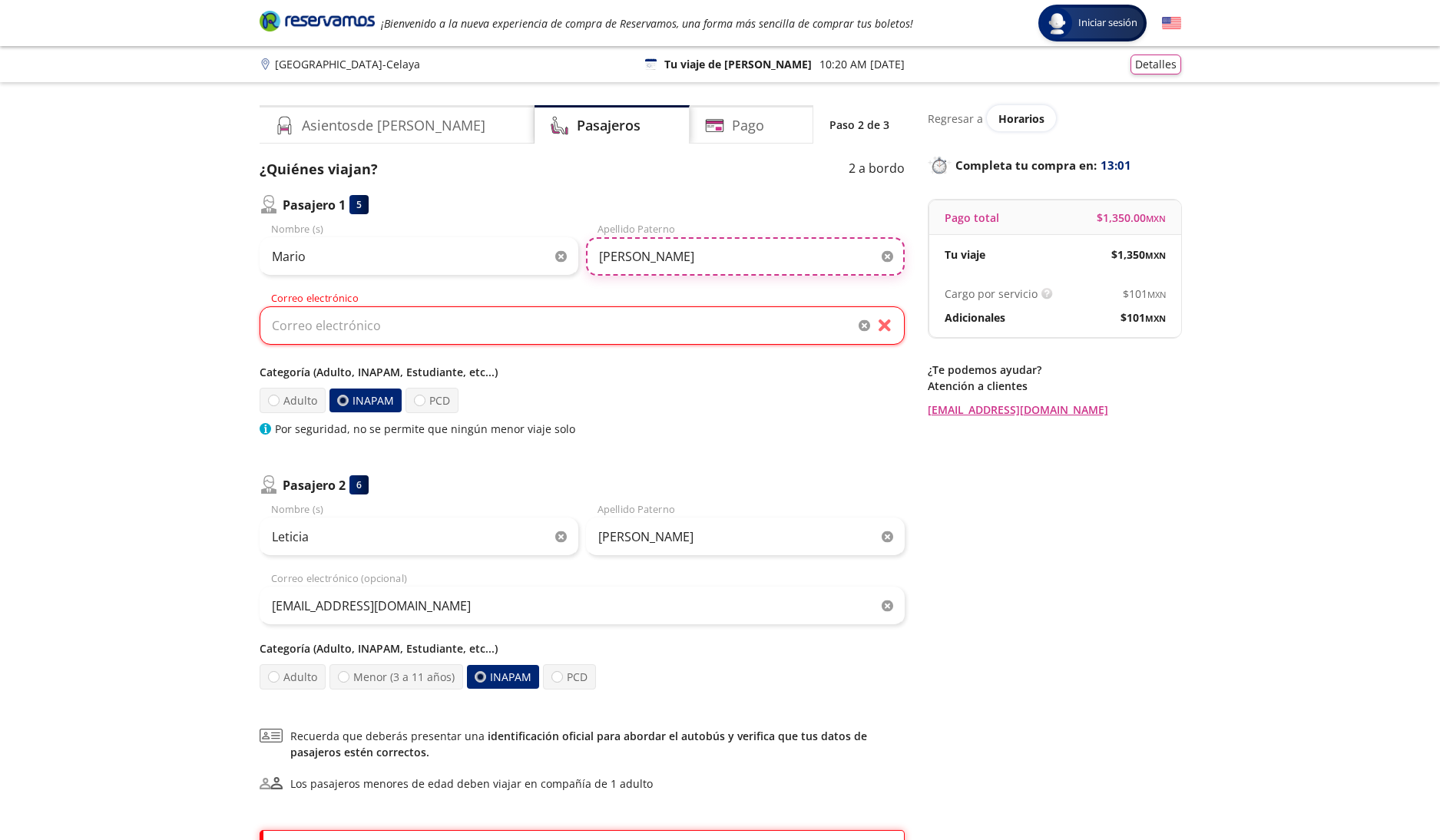
type input "[PERSON_NAME]"
click at [347, 333] on input "Correo electrónico" at bounding box center [582, 326] width 645 height 39
type input "[EMAIL_ADDRESS][DOMAIN_NAME]"
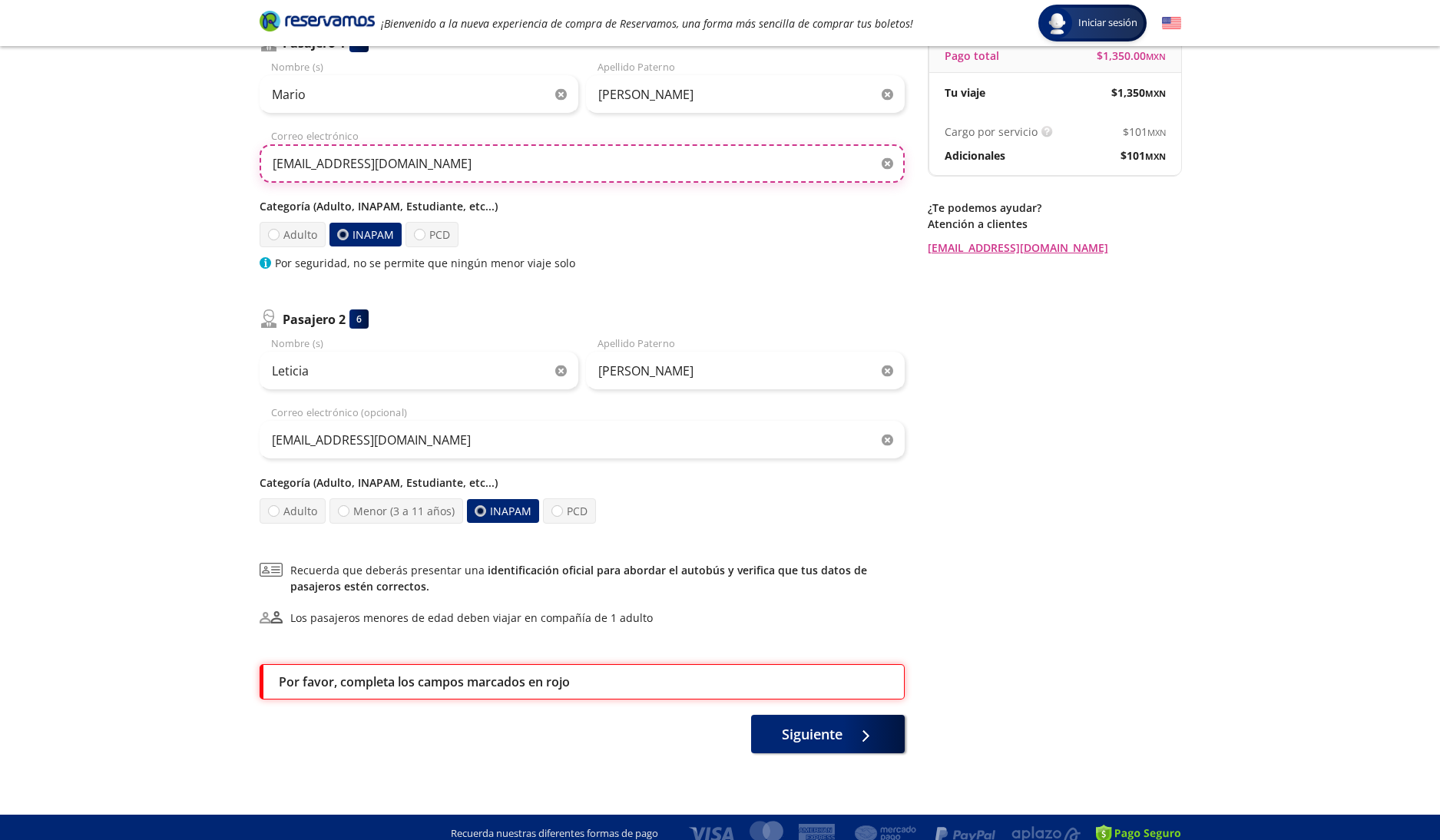
scroll to position [175, 0]
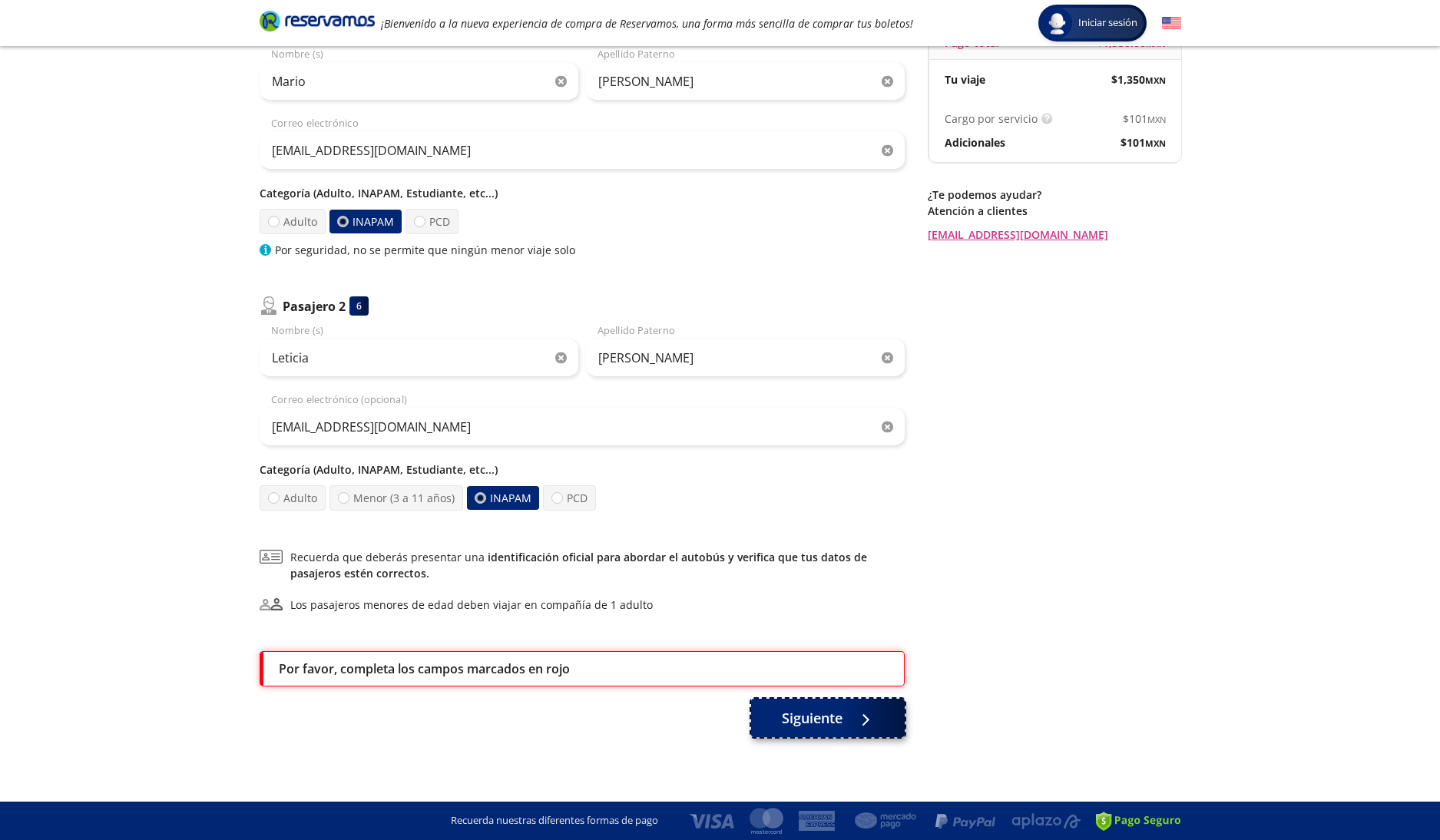
click at [799, 725] on span "Siguiente" at bounding box center [812, 719] width 61 height 21
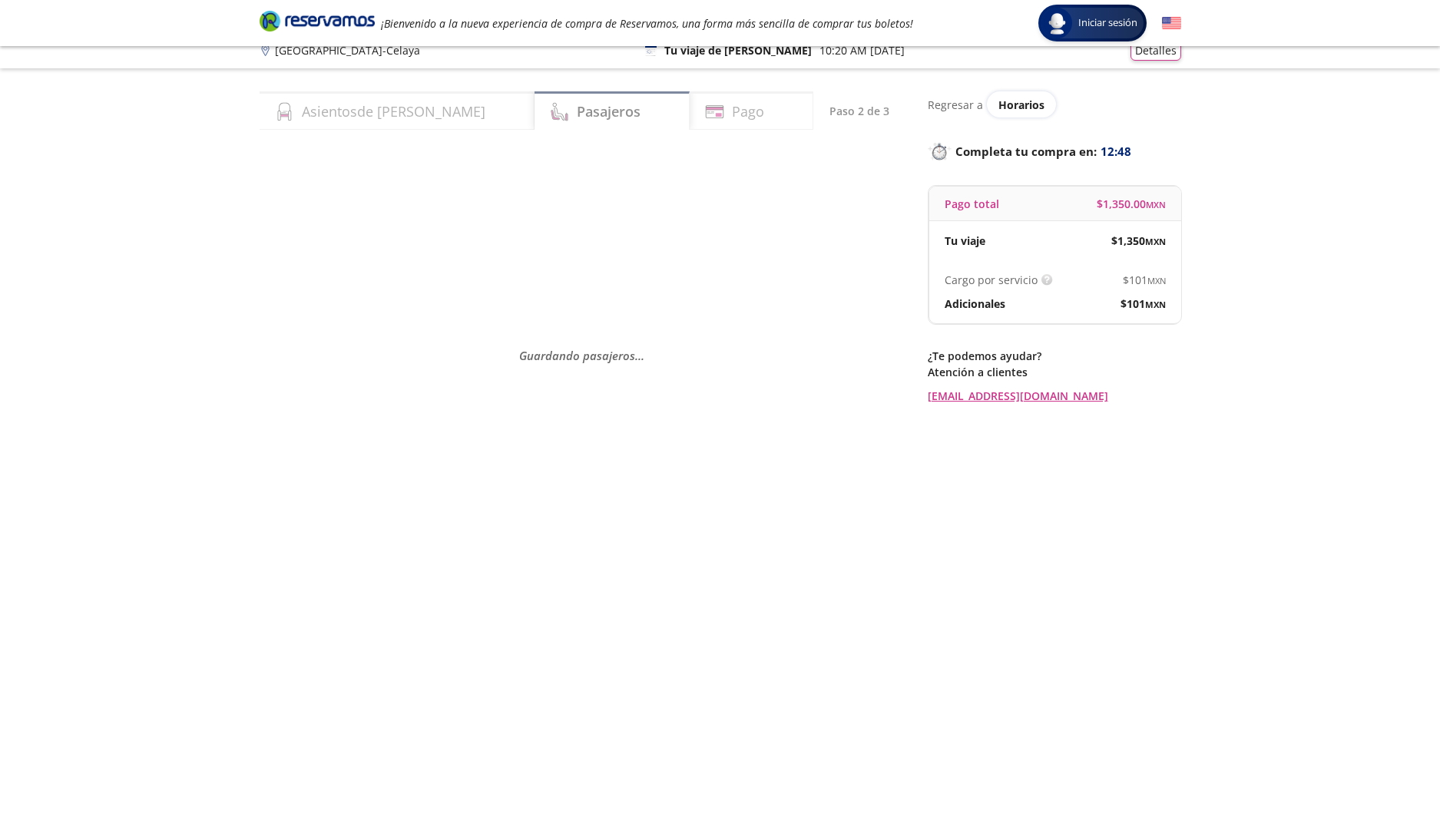
scroll to position [16, 0]
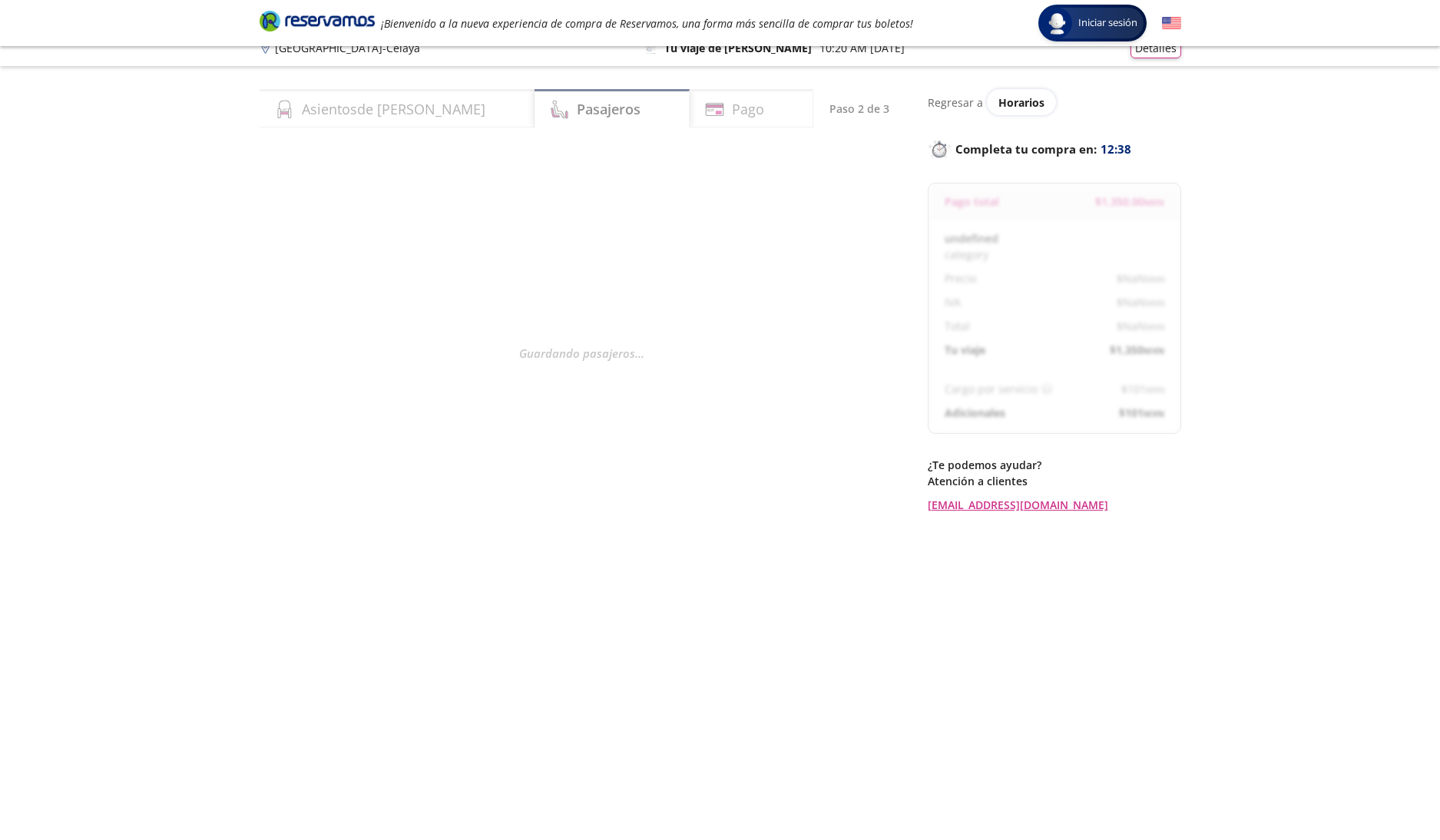
select select "MX"
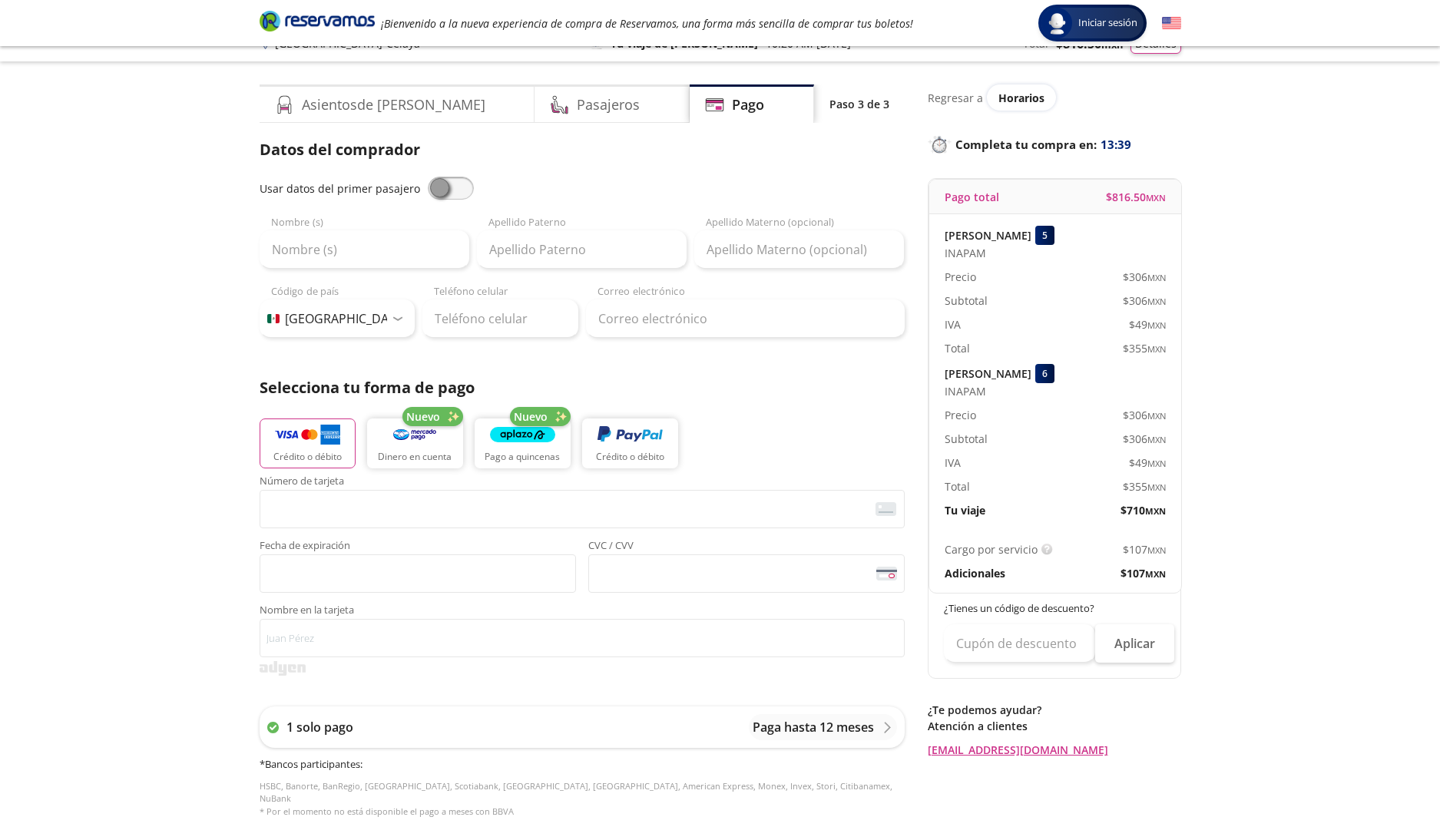
scroll to position [17, 0]
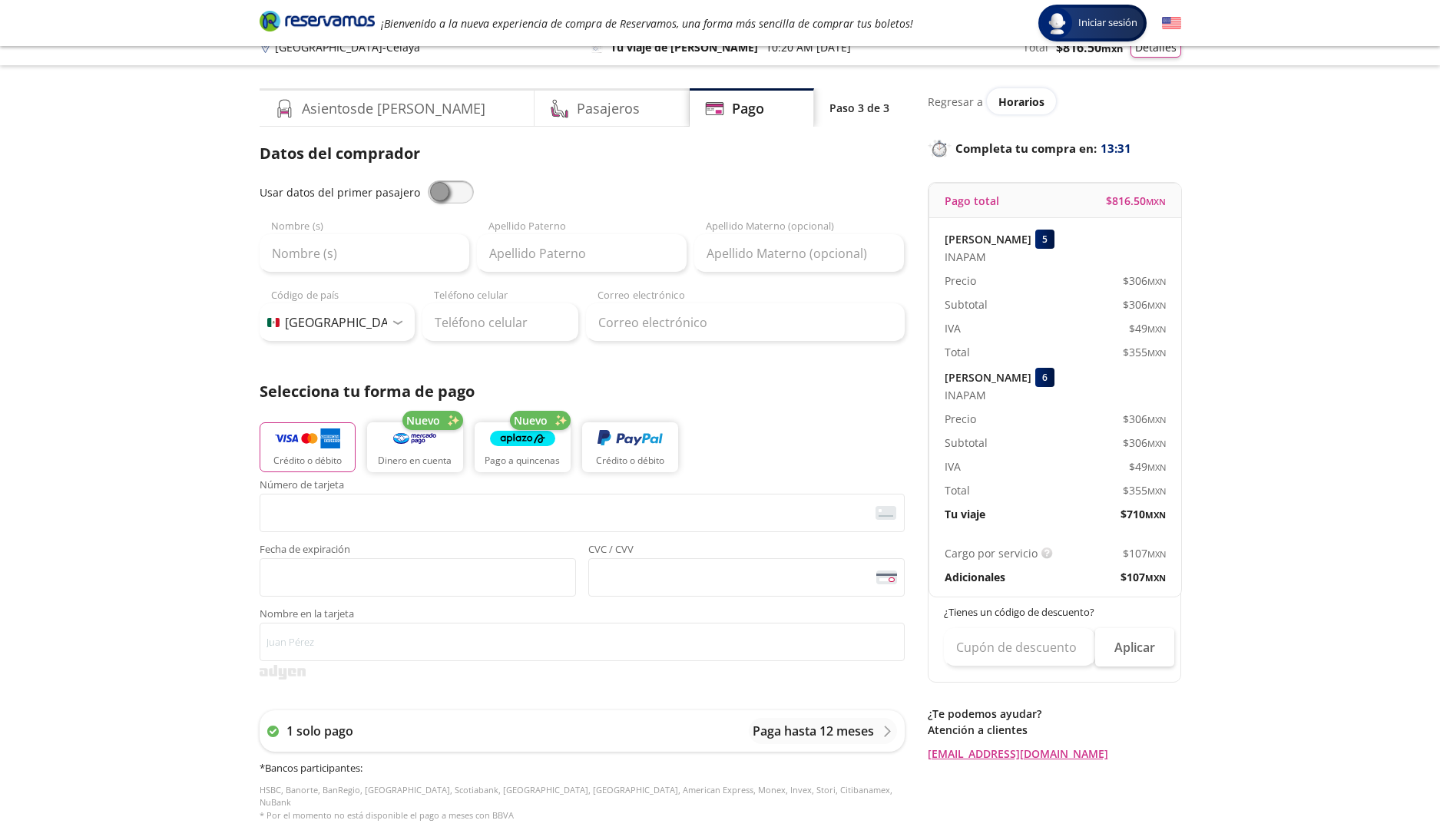
click at [441, 187] on span at bounding box center [451, 192] width 46 height 23
click at [428, 180] on input "checkbox" at bounding box center [428, 180] width 0 height 0
type input "Mario"
type input "[PERSON_NAME]"
type input "[EMAIL_ADDRESS][DOMAIN_NAME]"
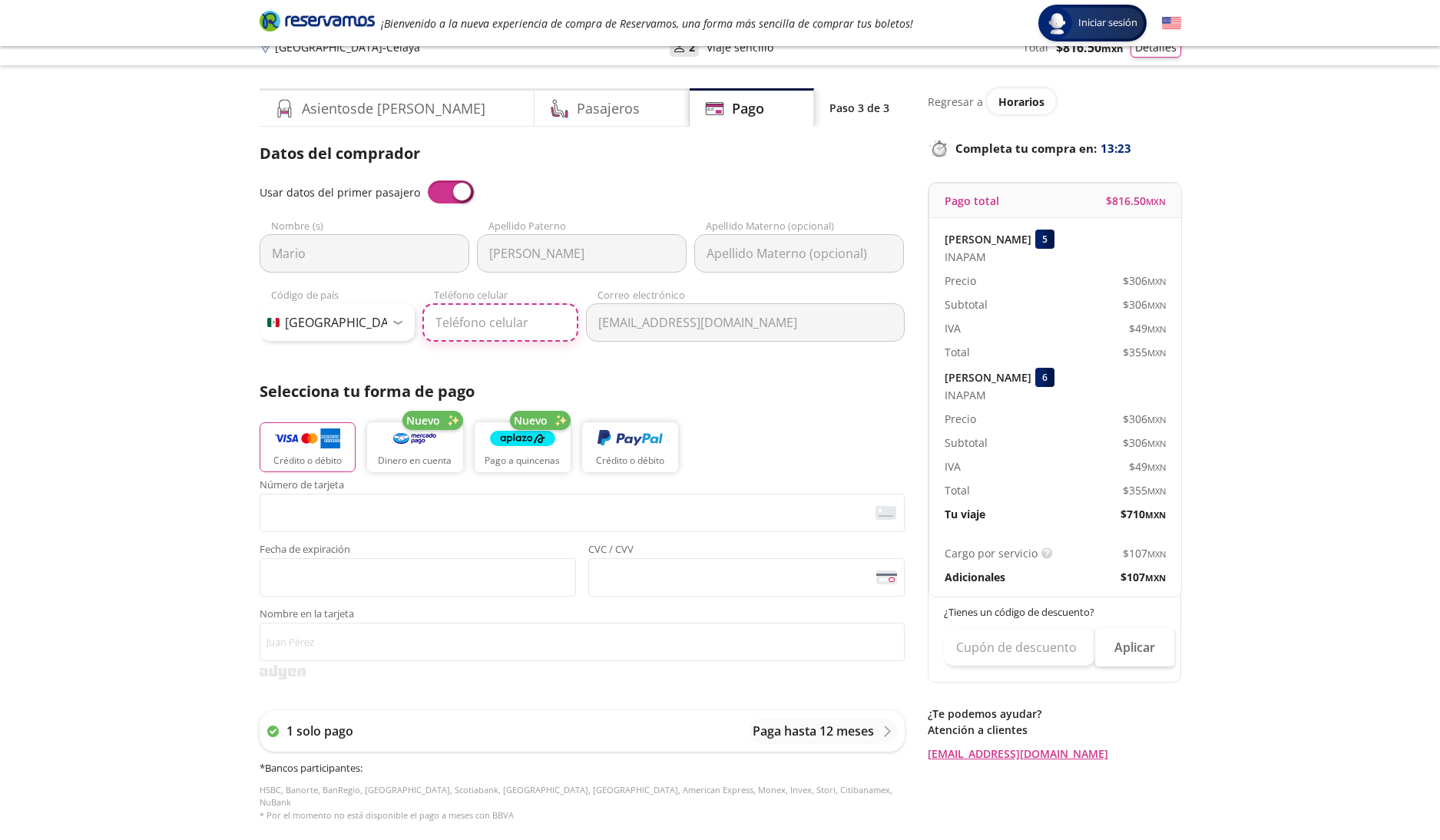
click at [449, 325] on input "Teléfono celular" at bounding box center [500, 322] width 156 height 39
type input "55 4191 1240"
click at [294, 460] on p "Crédito o débito" at bounding box center [308, 460] width 69 height 14
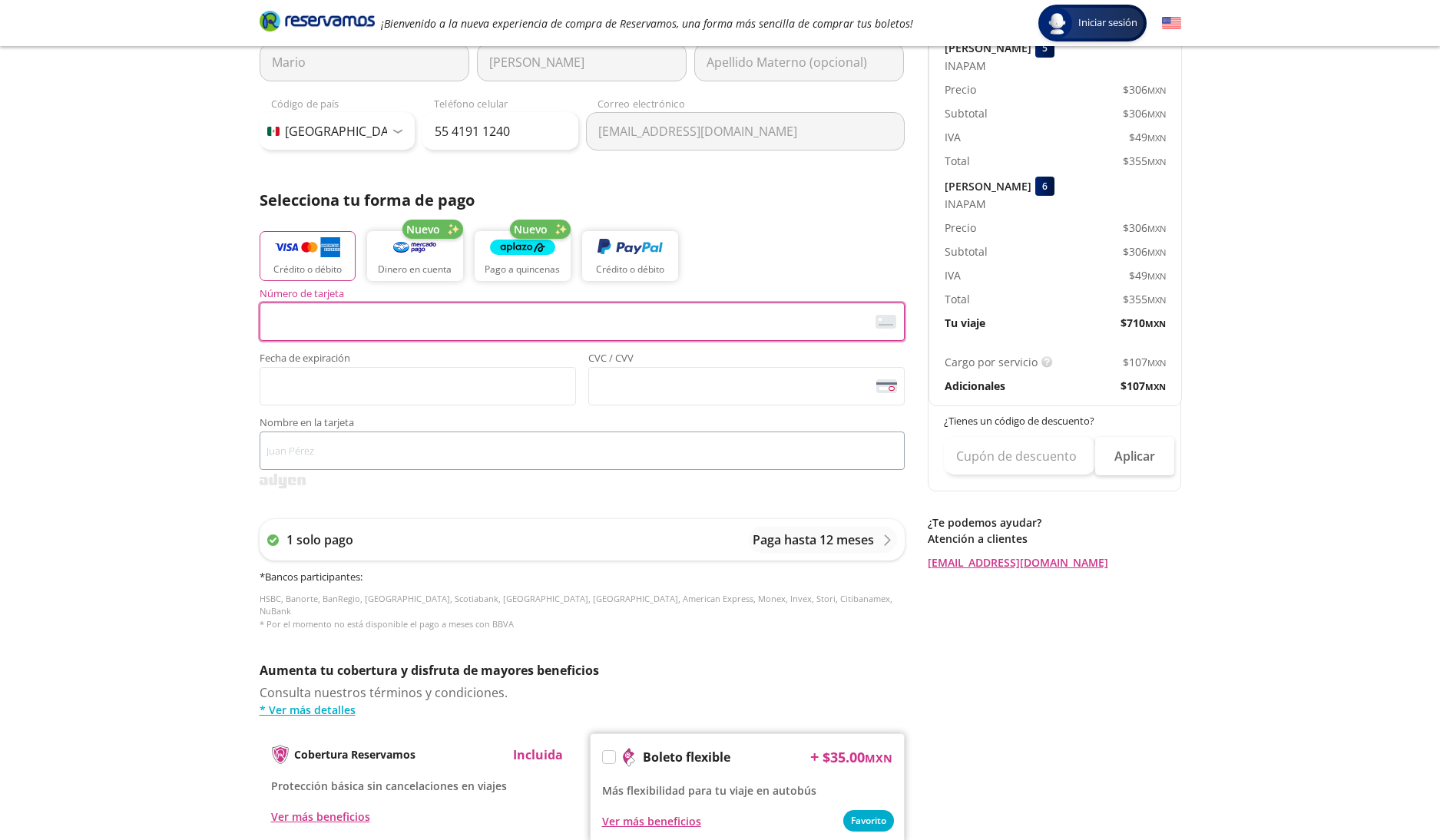
scroll to position [203, 0]
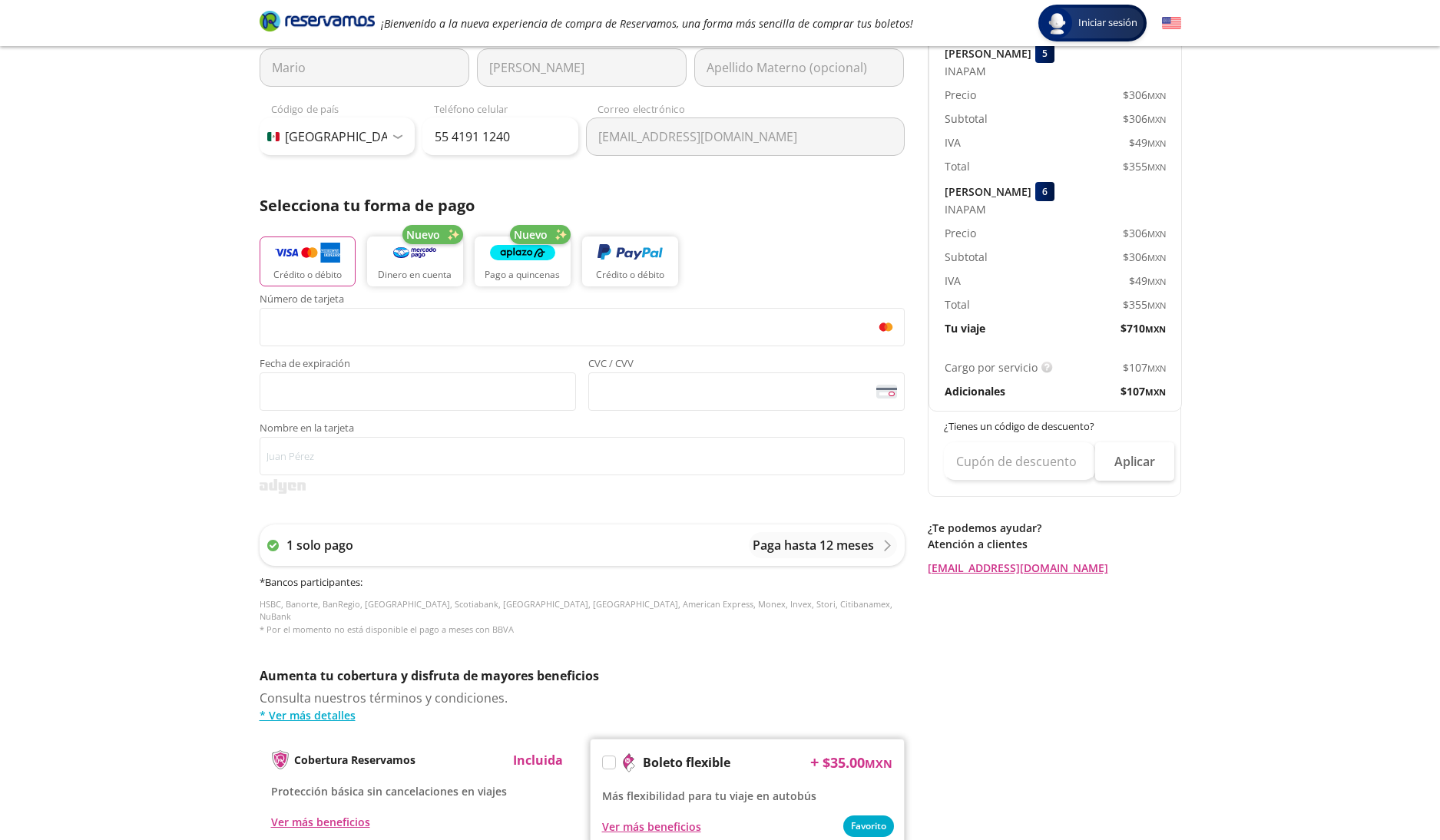
click at [284, 363] on span "Fecha de expiración" at bounding box center [417, 366] width 316 height 14
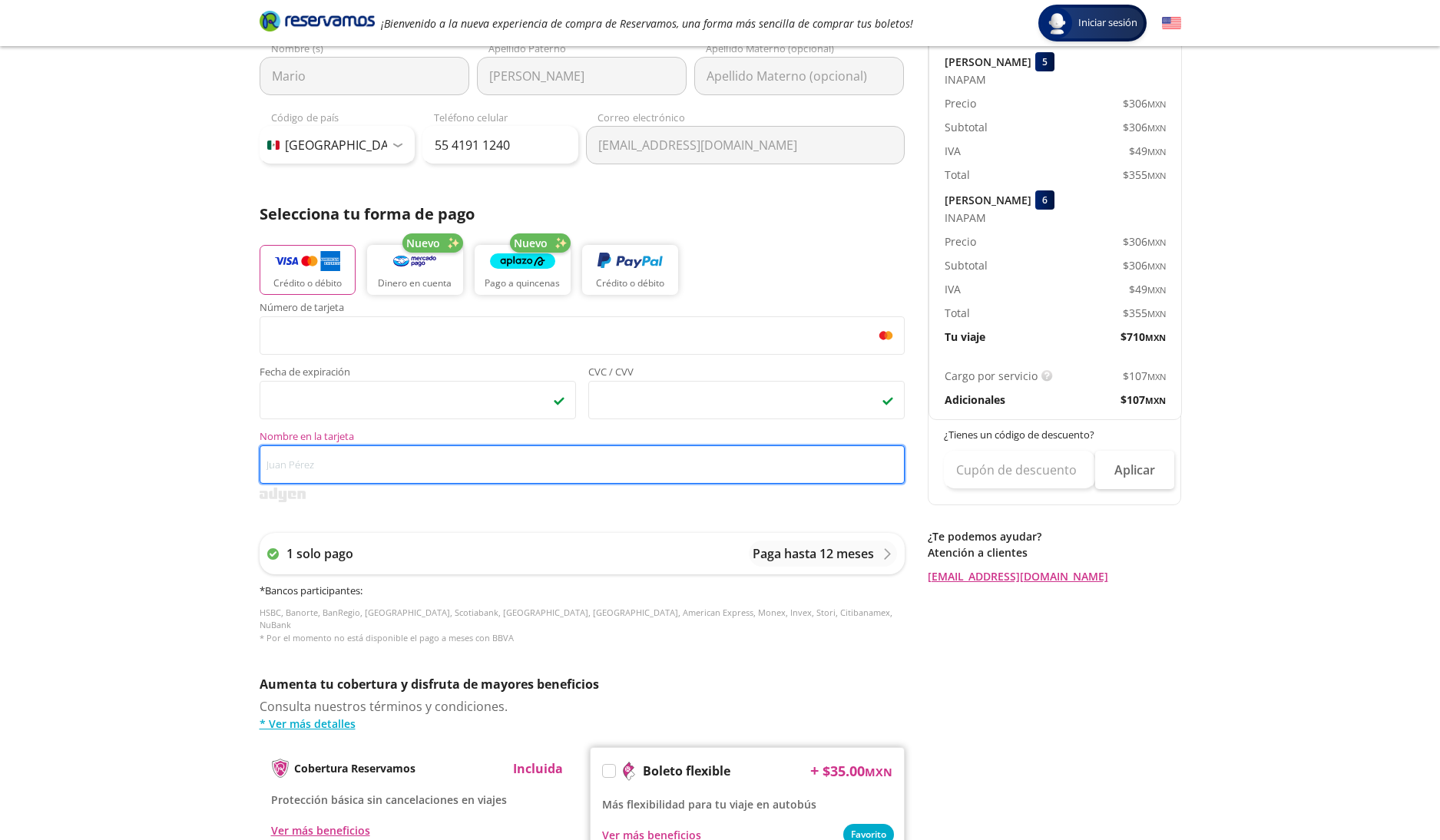
click at [364, 466] on input "Nombre en la tarjeta" at bounding box center [582, 465] width 645 height 39
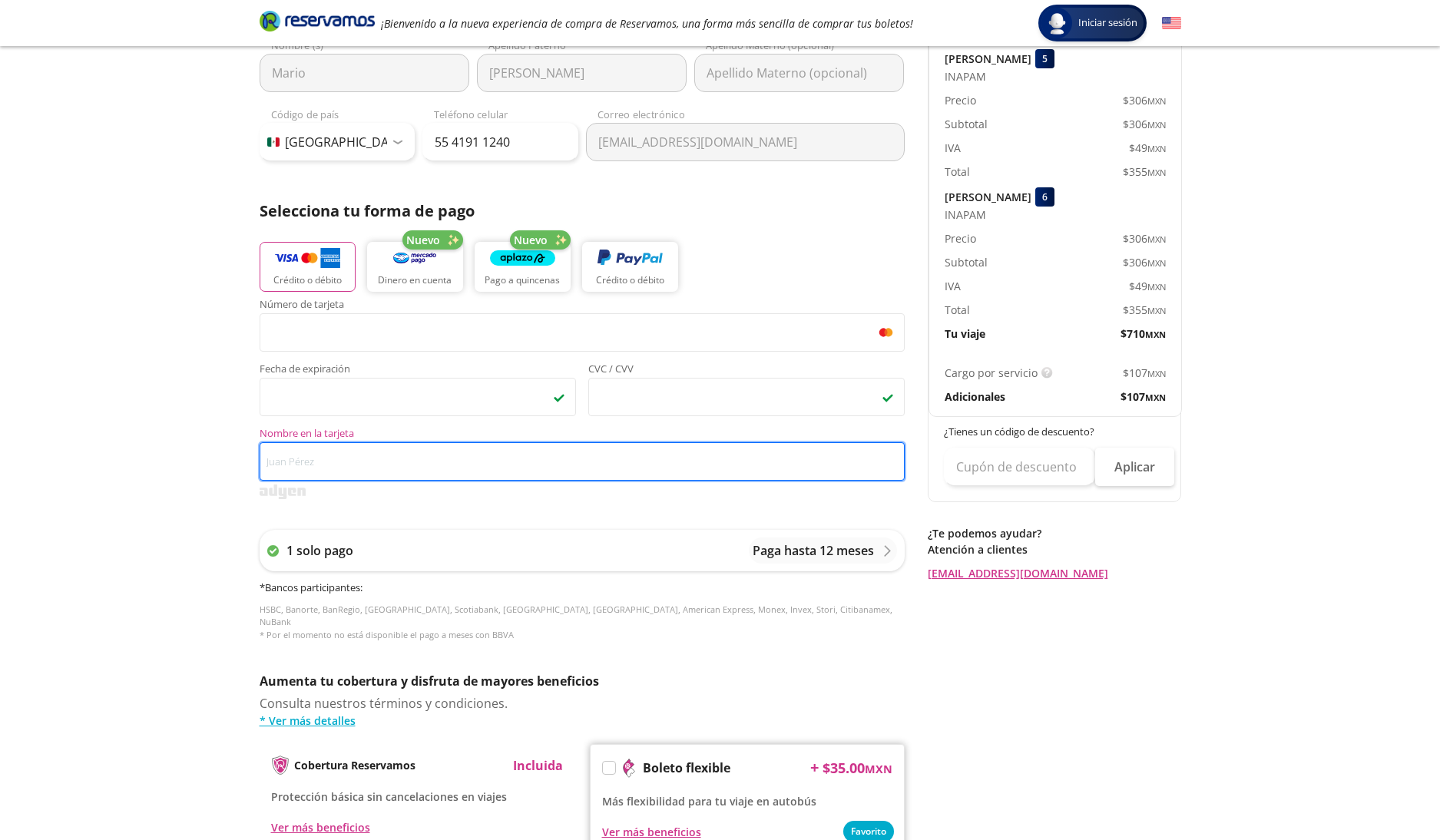
type input "[PERSON_NAME] [PERSON_NAME] [PERSON_NAME]"
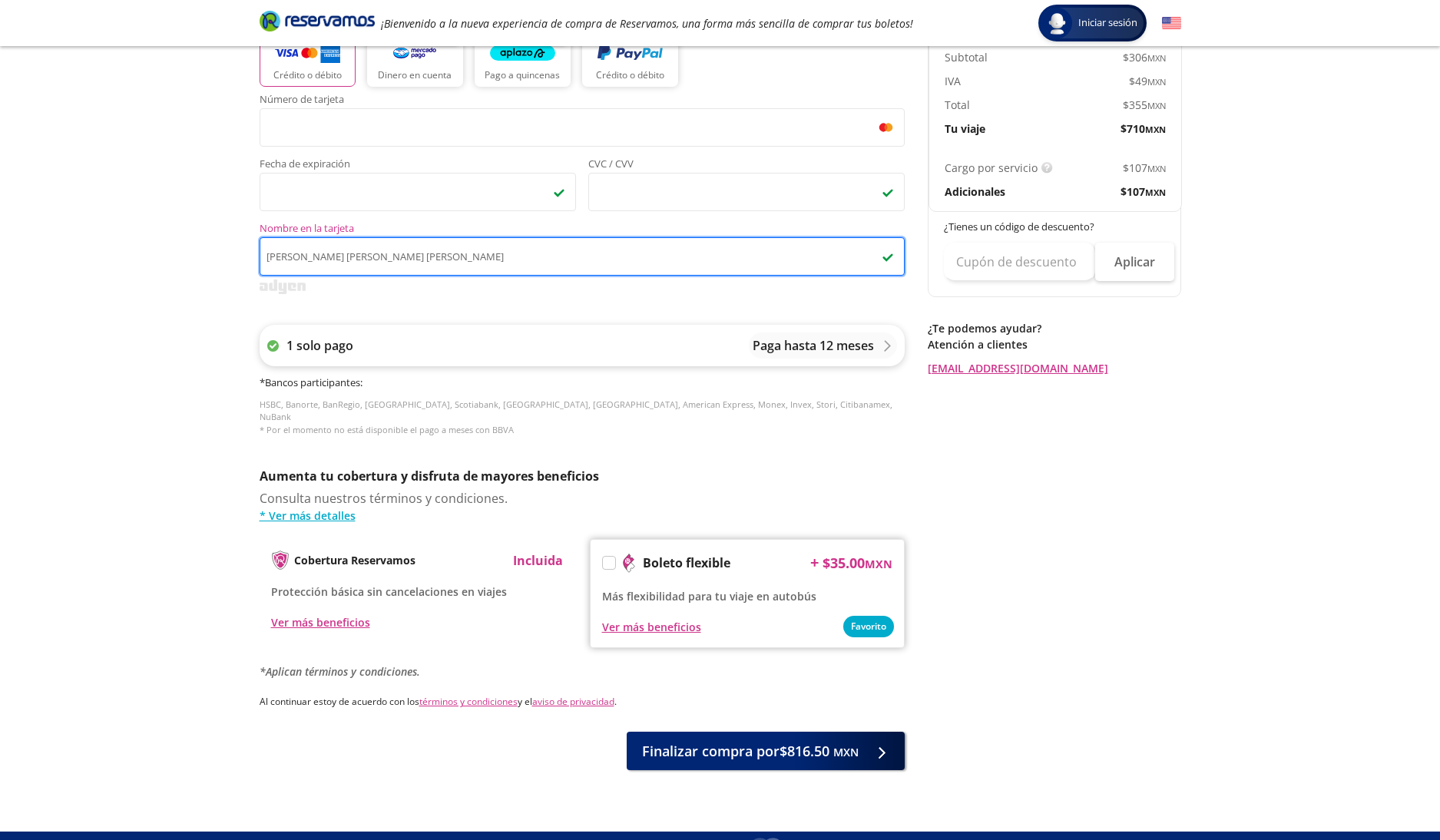
scroll to position [420, 0]
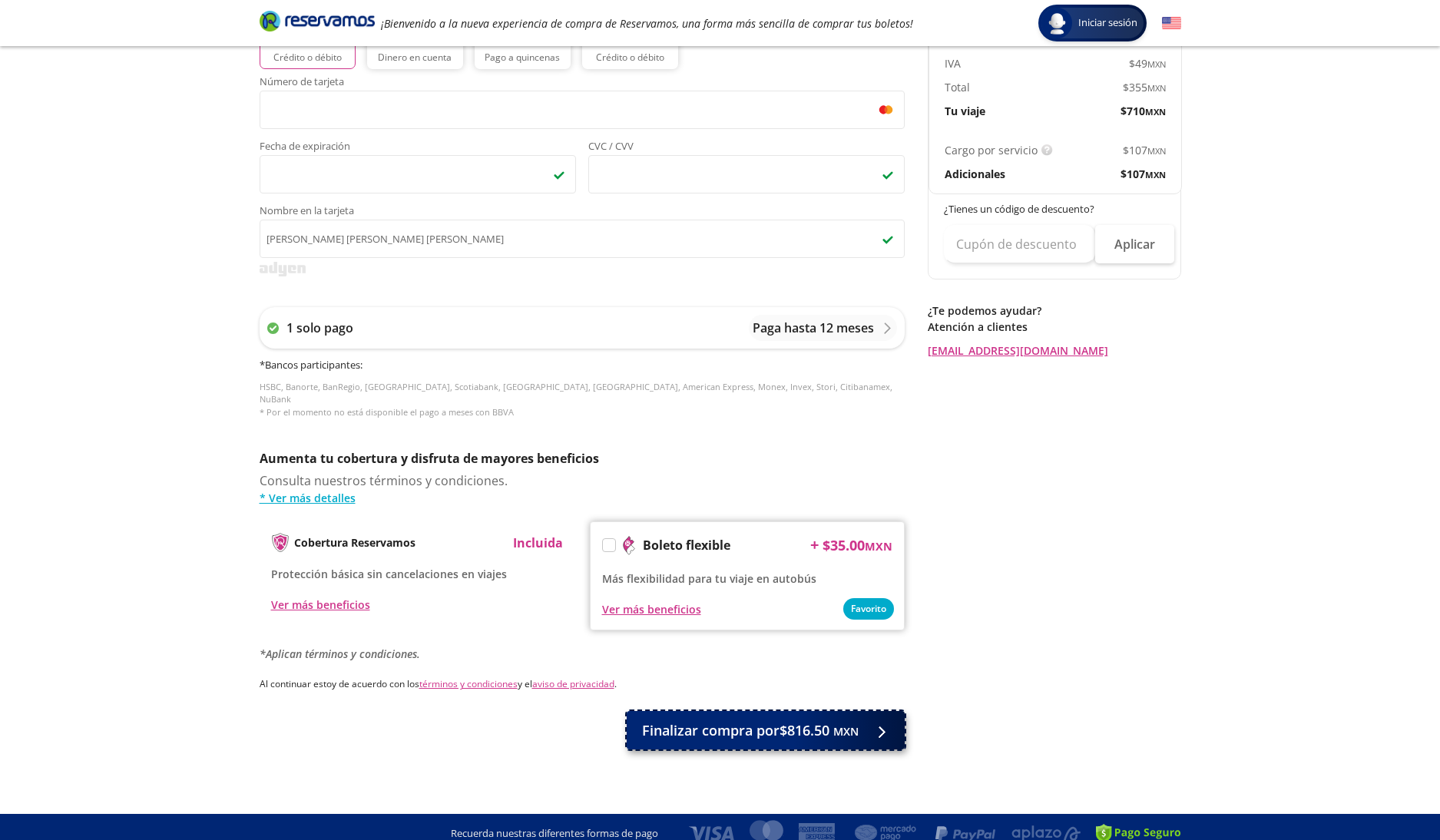
click at [752, 721] on span "Finalizar compra por $816.50 MXN" at bounding box center [750, 731] width 217 height 21
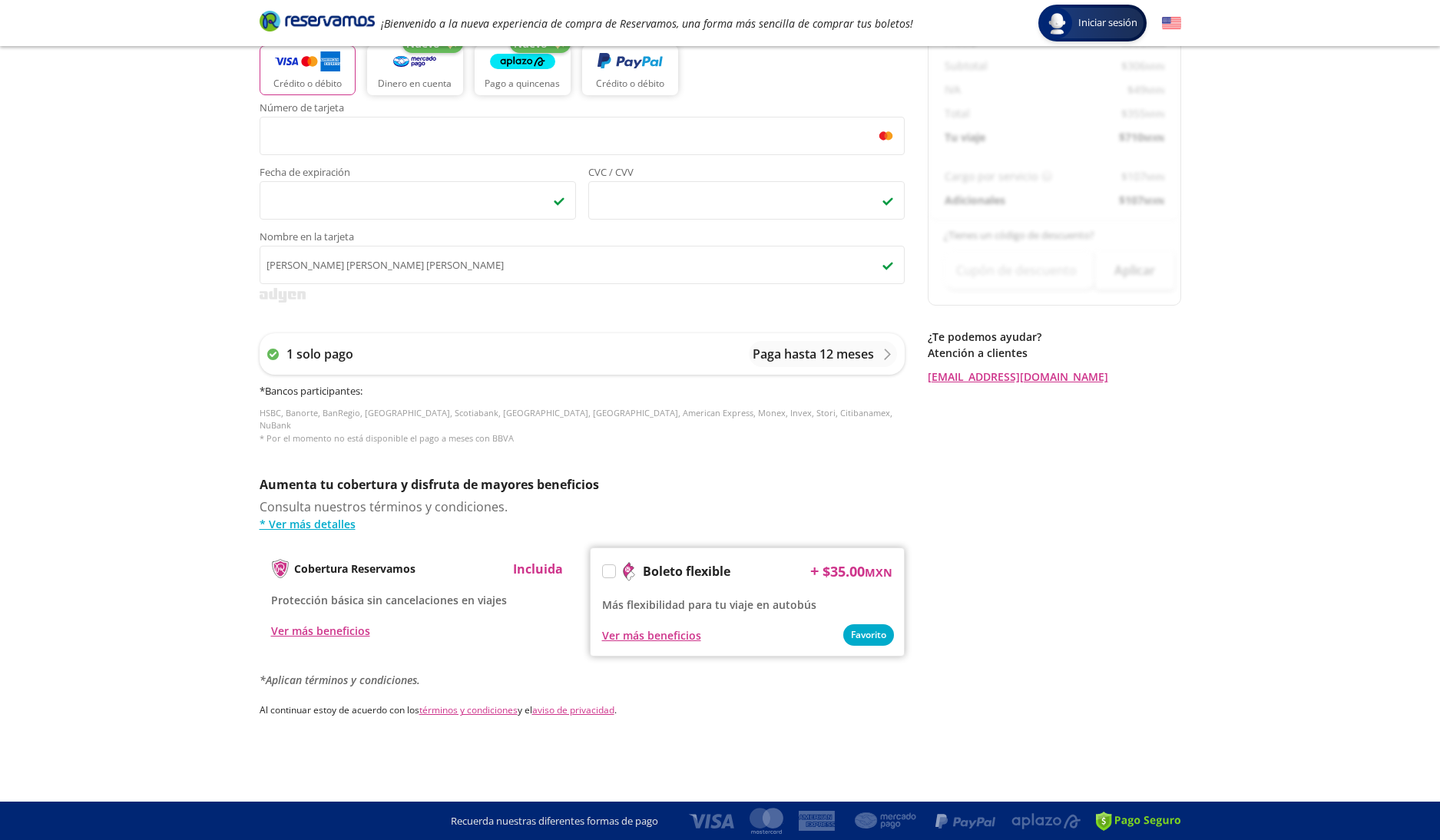
scroll to position [0, 0]
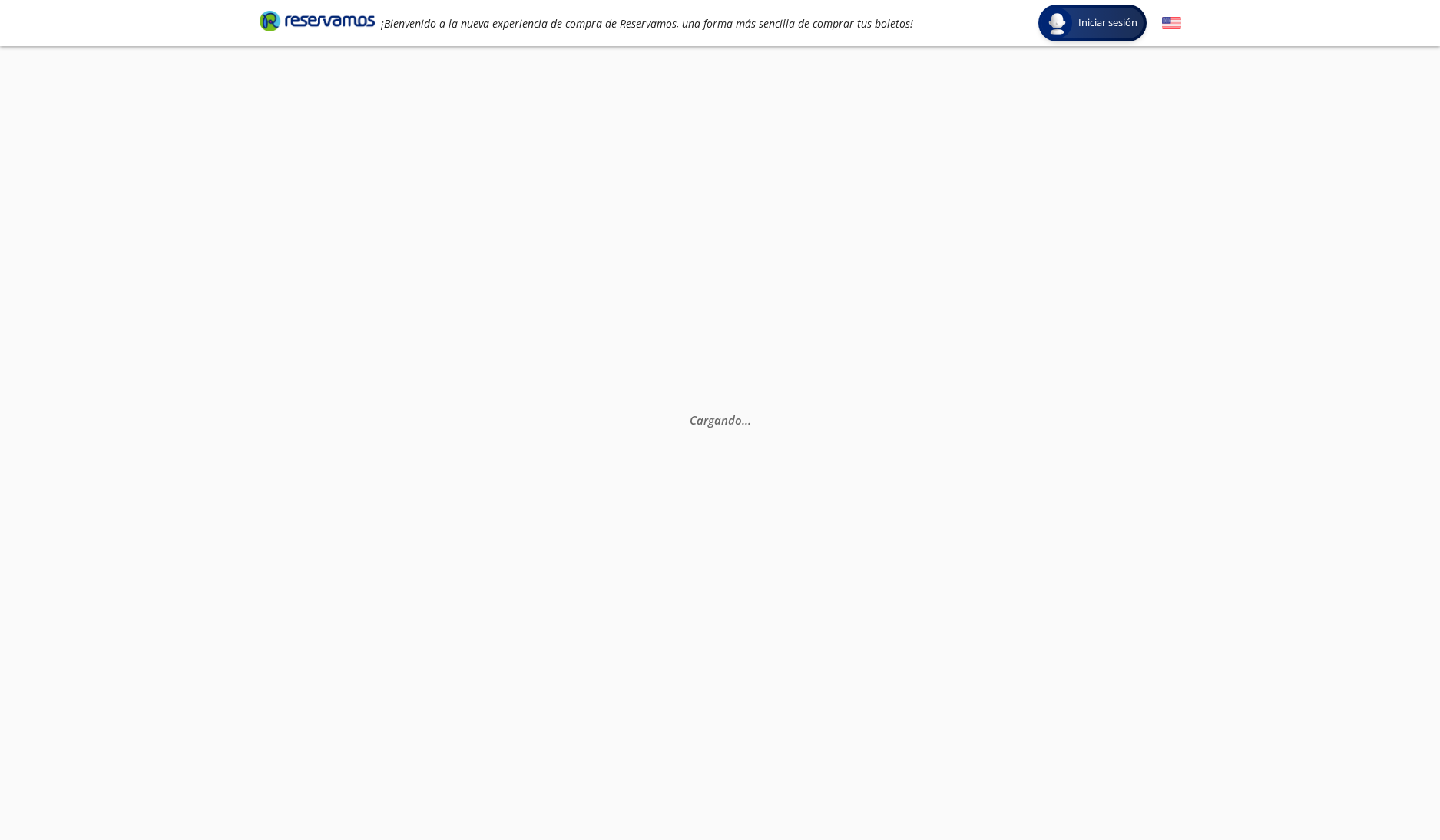
select select "MX"
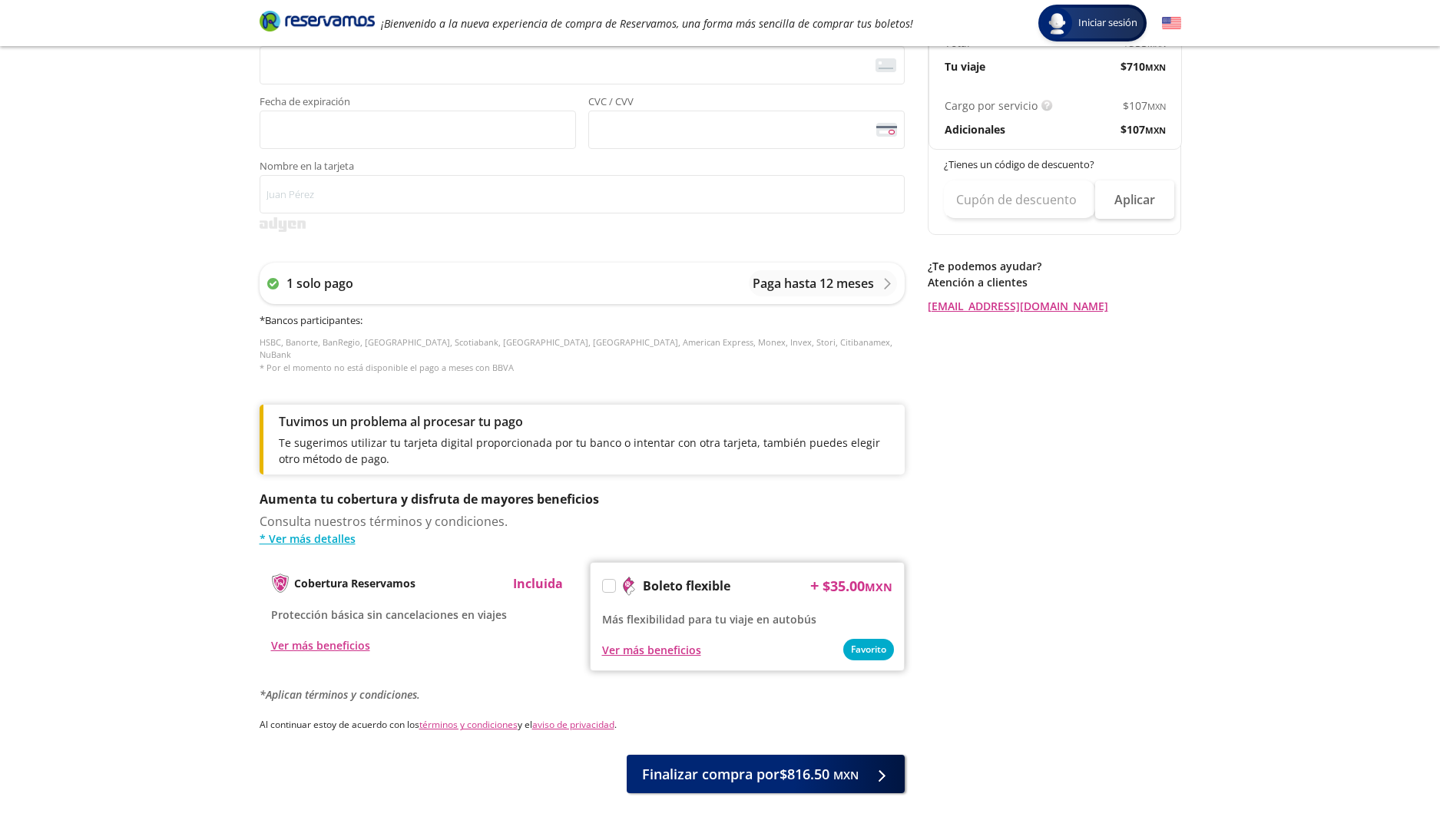
scroll to position [505, 0]
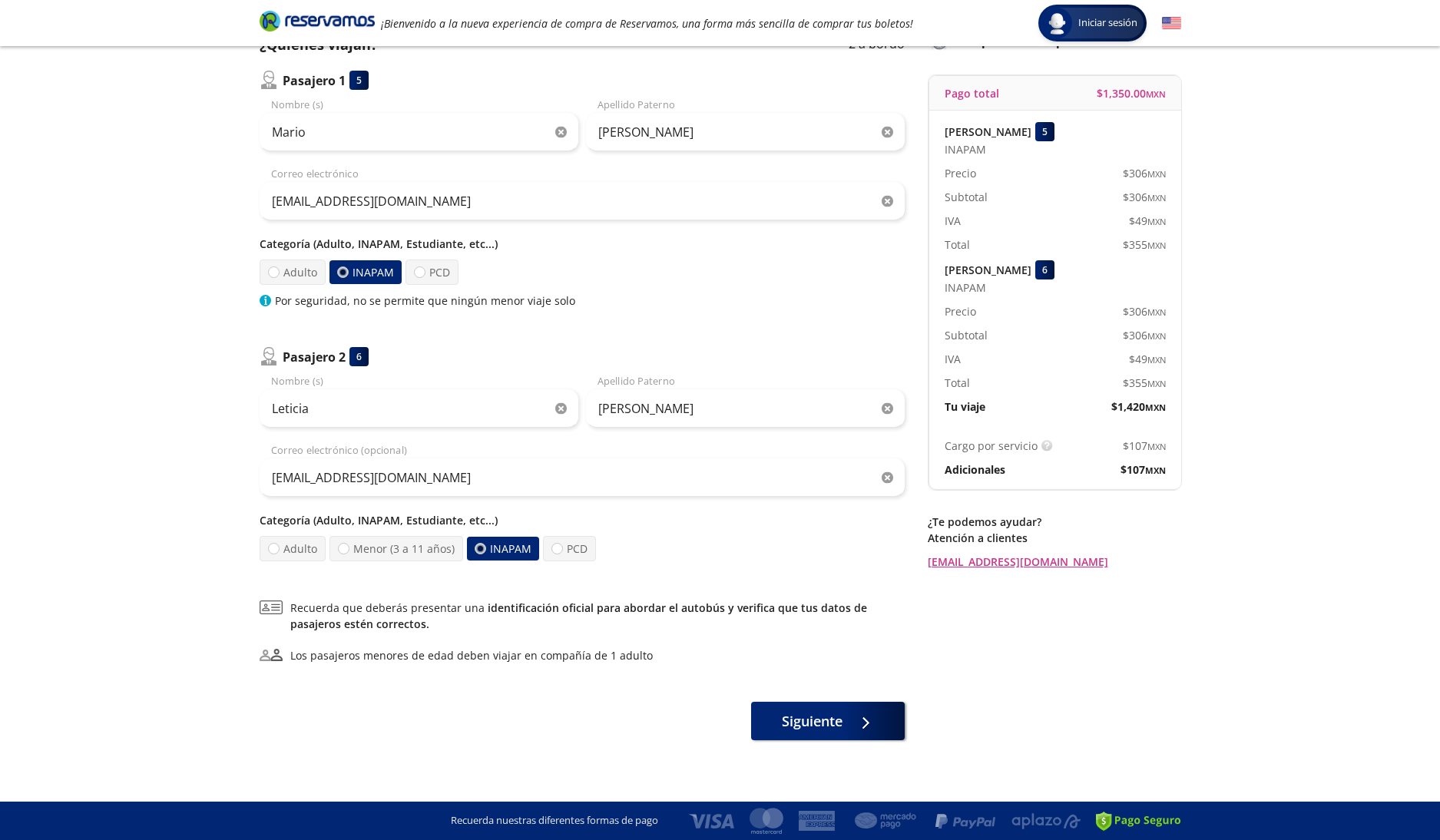
scroll to position [16, 0]
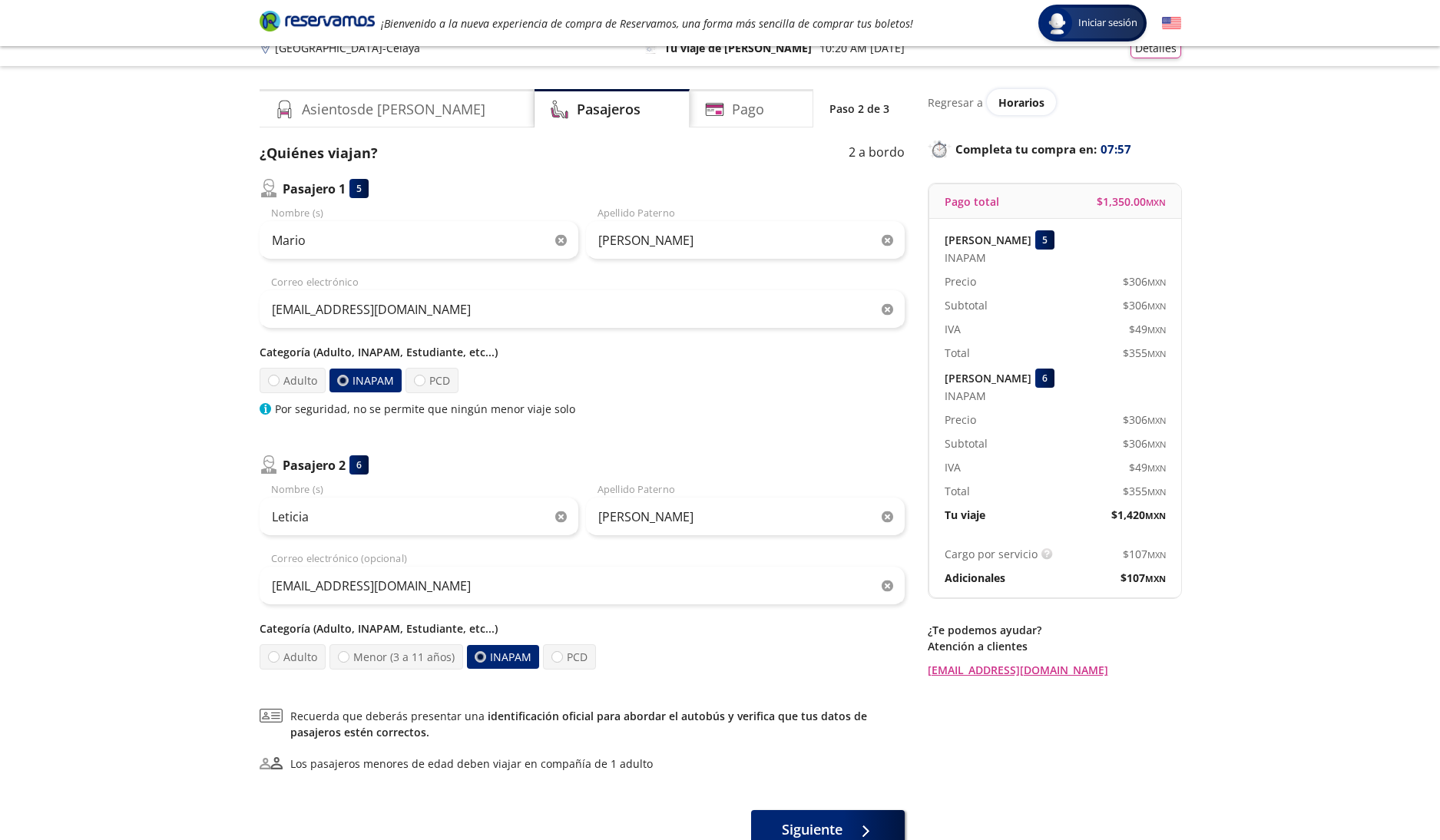
click at [145, 148] on div "Group 9 Created with Sketch. Datos para la compra Ciudad de México - [PERSON_NA…" at bounding box center [720, 467] width 1440 height 965
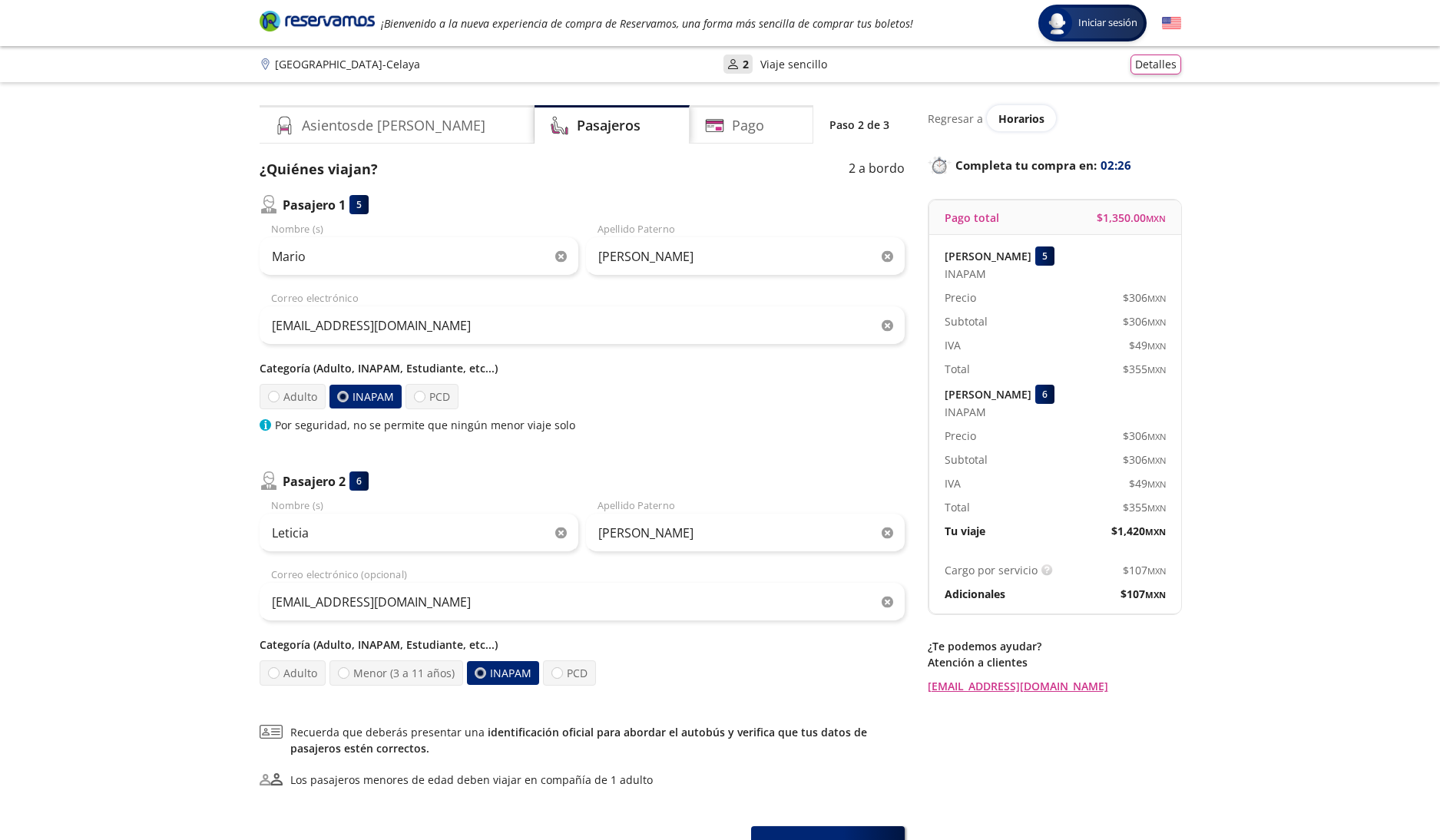
scroll to position [1, 0]
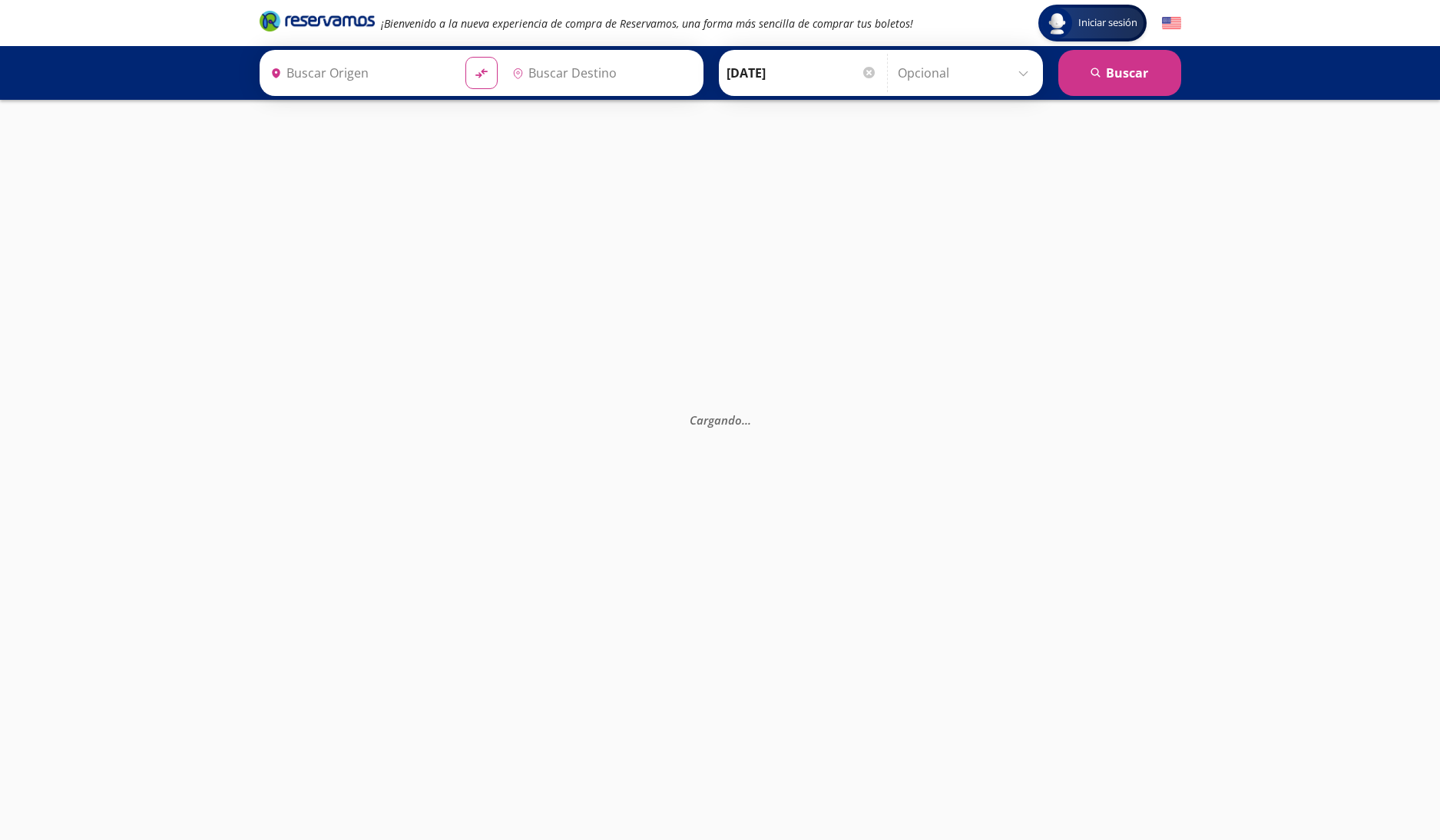
type input "[GEOGRAPHIC_DATA], [GEOGRAPHIC_DATA]"
